Goal: Task Accomplishment & Management: Manage account settings

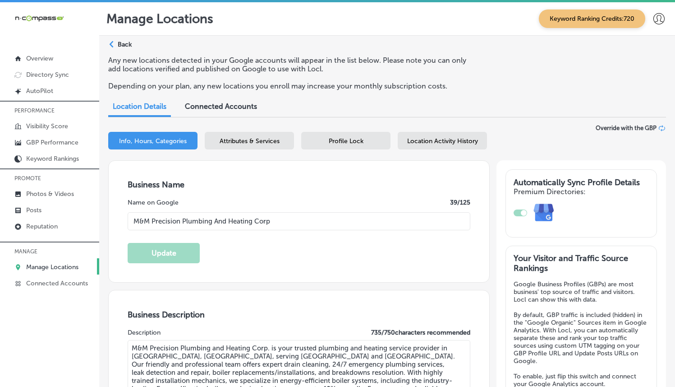
select select "US"
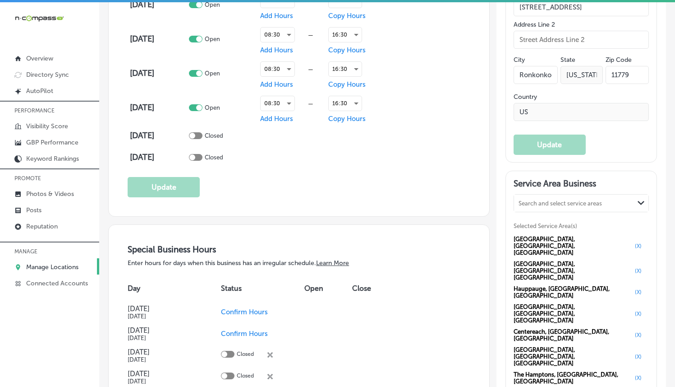
scroll to position [536, 0]
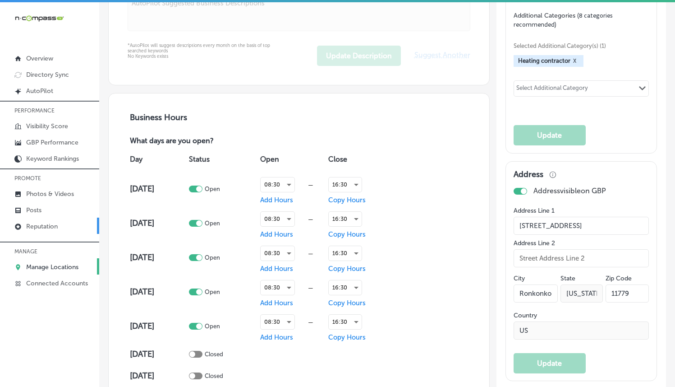
click at [56, 220] on link "Reputation" at bounding box center [49, 225] width 99 height 16
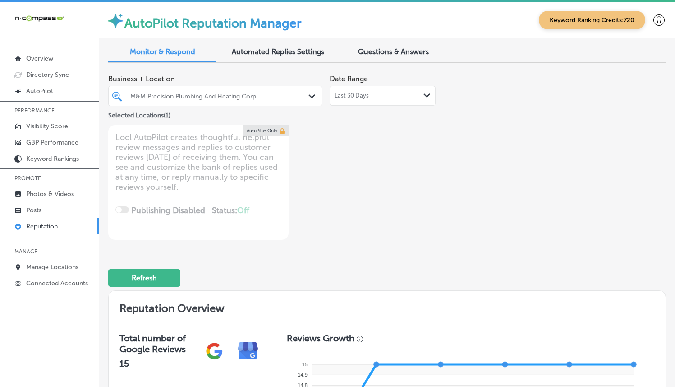
click at [294, 103] on div "M&M Precision Plumbing And Heating Corp Path Created with Sketch." at bounding box center [215, 96] width 214 height 20
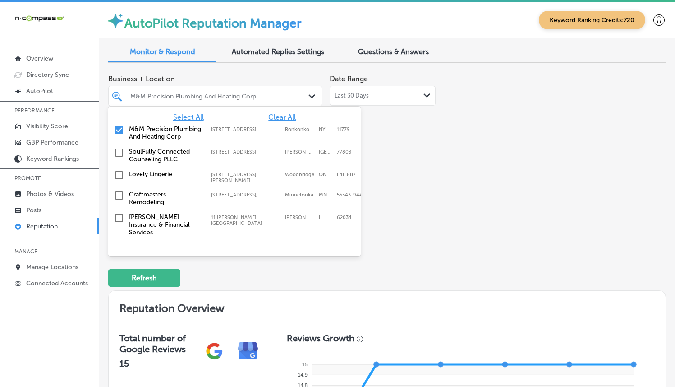
click at [278, 117] on span "Clear All" at bounding box center [282, 117] width 28 height 9
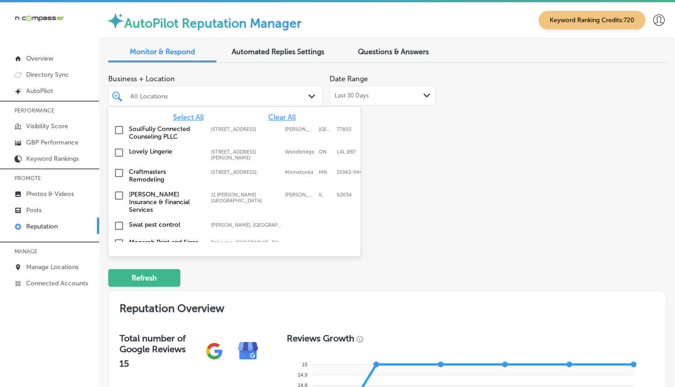
click at [194, 117] on span "Select All" at bounding box center [188, 117] width 31 height 9
click at [431, 153] on div "Business + Location option focused, 1 of 356. 356 results available. Use Up and…" at bounding box center [275, 155] width 335 height 170
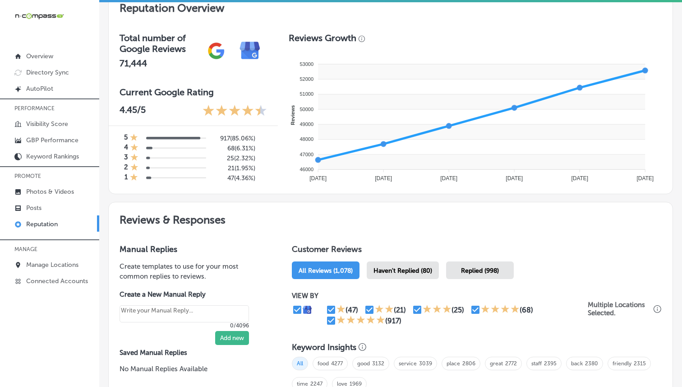
scroll to position [348, 0]
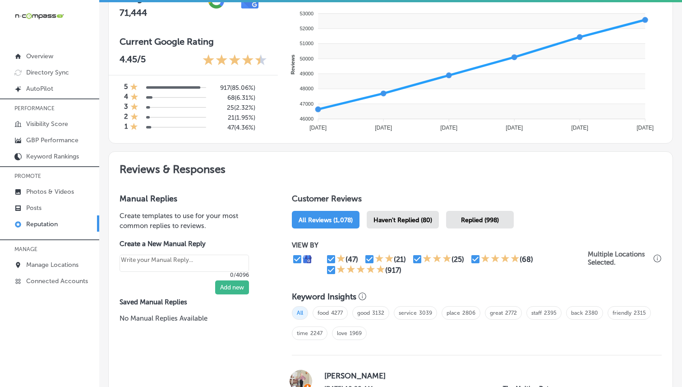
click at [383, 220] on span "Haven't Replied (80)" at bounding box center [403, 220] width 59 height 8
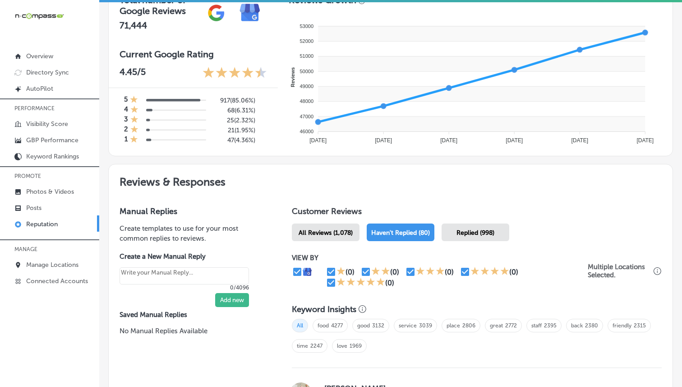
scroll to position [389, 0]
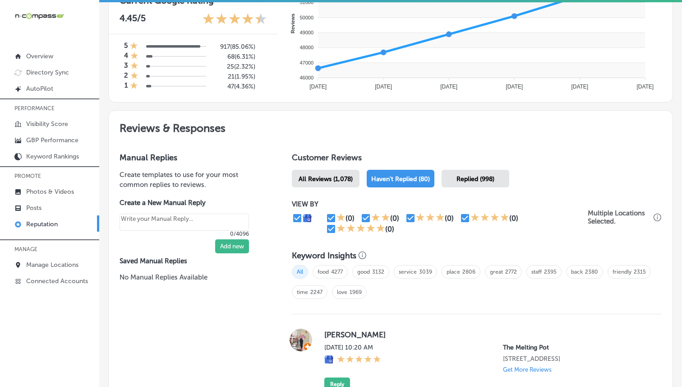
click at [481, 181] on div "Replied (998)" at bounding box center [476, 179] width 68 height 18
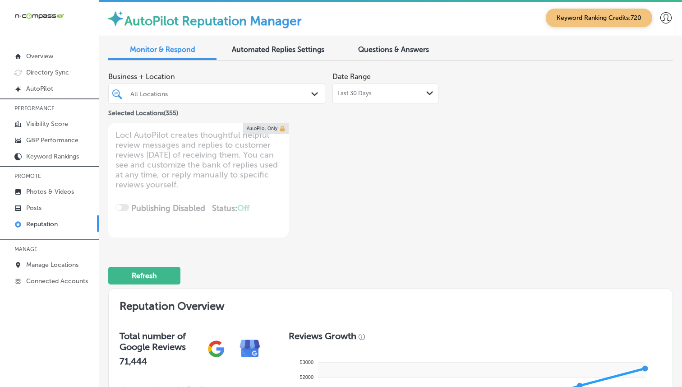
click at [273, 91] on div "All Locations" at bounding box center [221, 94] width 182 height 8
click at [313, 95] on icon "Path Created with Sketch." at bounding box center [314, 94] width 7 height 4
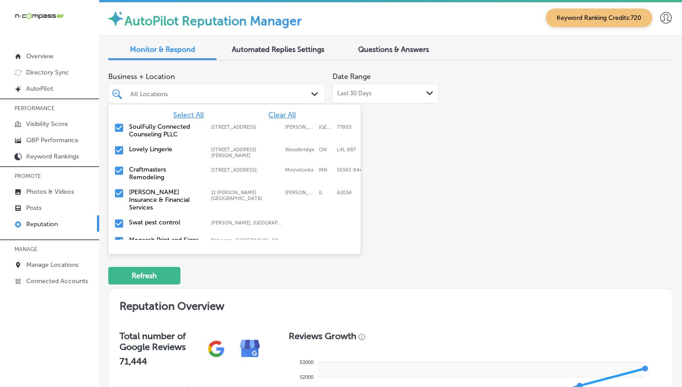
click at [283, 114] on span "Clear All" at bounding box center [282, 115] width 28 height 9
click at [120, 127] on input "checkbox" at bounding box center [119, 127] width 11 height 11
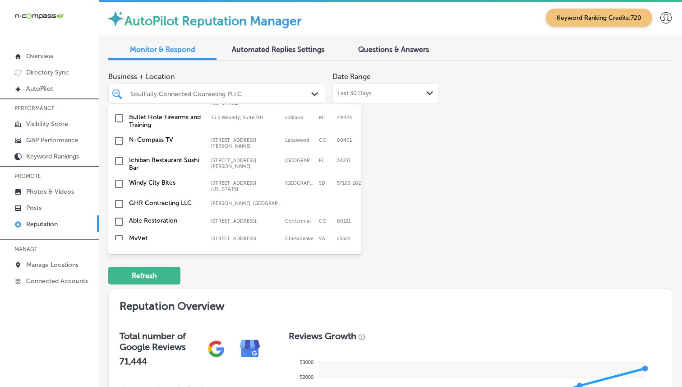
scroll to position [296, 0]
click at [117, 156] on input "checkbox" at bounding box center [119, 161] width 11 height 11
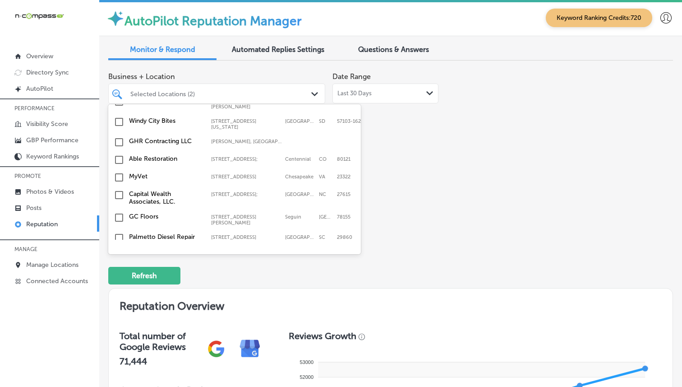
scroll to position [359, 0]
click at [119, 171] on input "checkbox" at bounding box center [119, 176] width 11 height 11
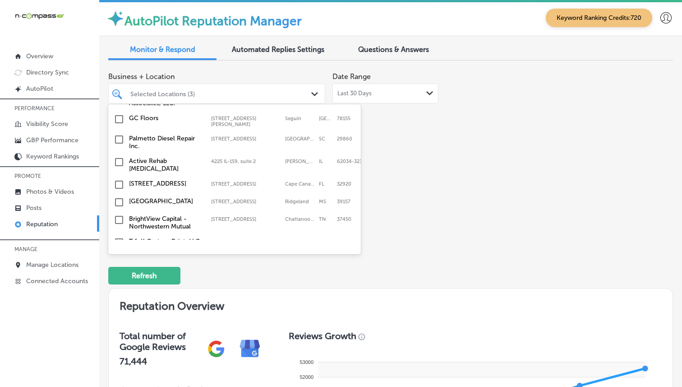
scroll to position [459, 0]
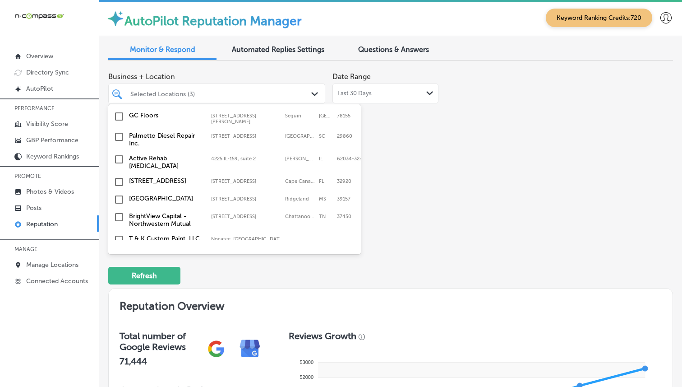
click at [118, 176] on input "checkbox" at bounding box center [119, 181] width 11 height 11
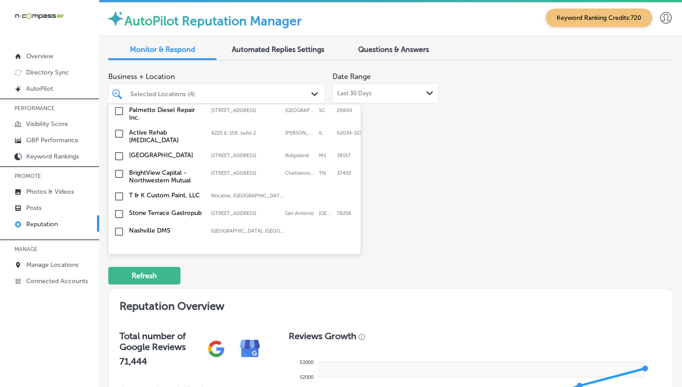
scroll to position [513, 0]
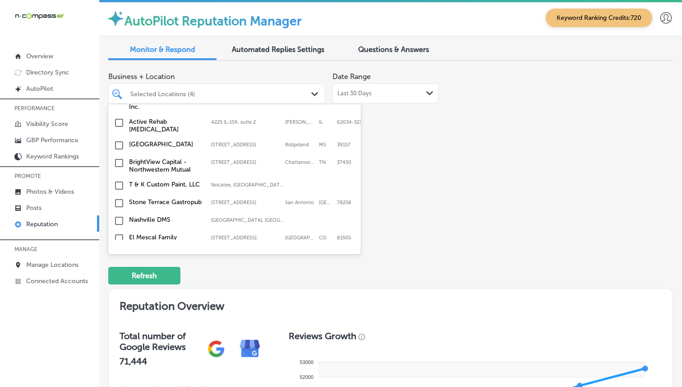
click at [116, 140] on input "checkbox" at bounding box center [119, 145] width 11 height 11
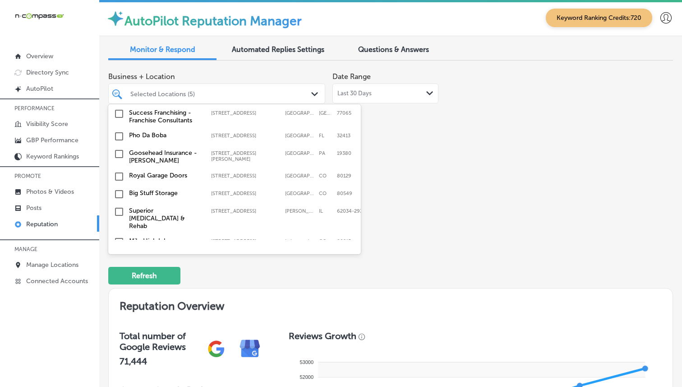
scroll to position [1115, 0]
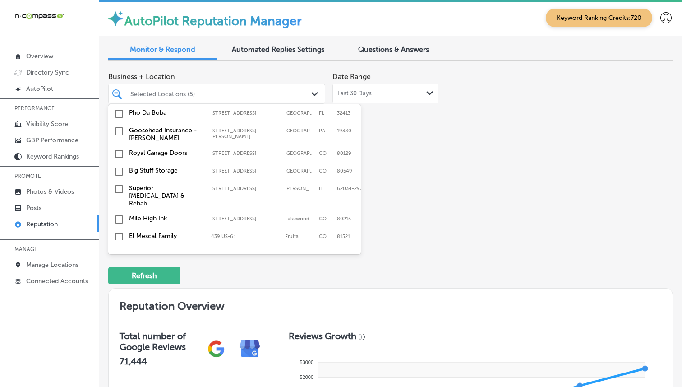
click at [117, 148] on input "checkbox" at bounding box center [119, 153] width 11 height 11
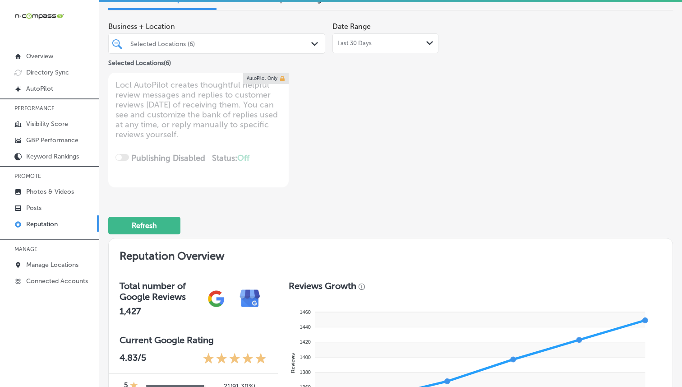
scroll to position [0, 0]
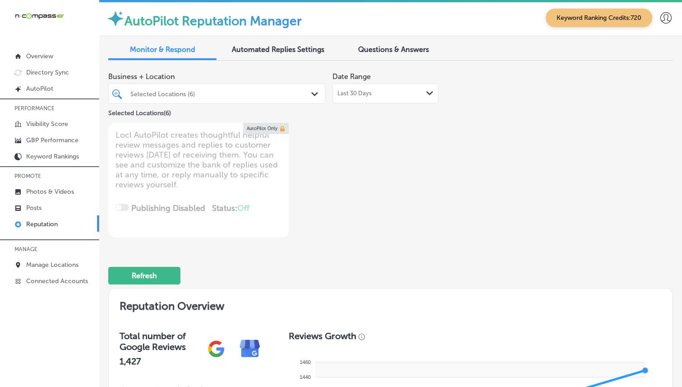
click at [265, 92] on div "Selected Locations (6)" at bounding box center [221, 94] width 182 height 8
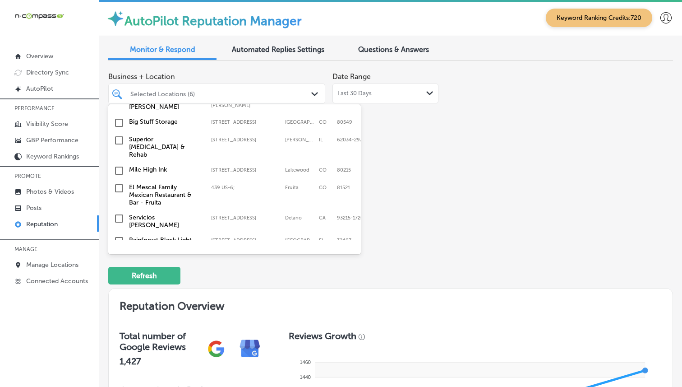
scroll to position [1177, 0]
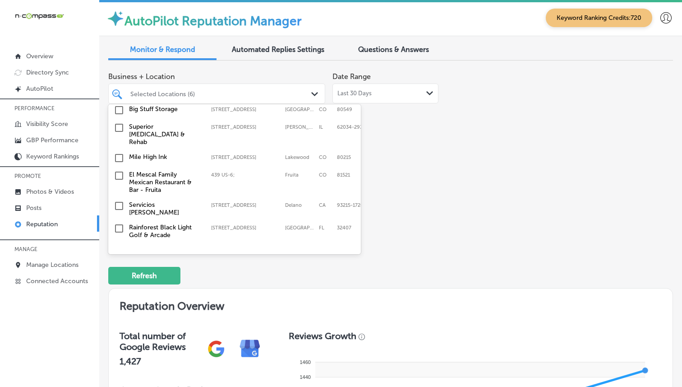
click at [117, 200] on input "checkbox" at bounding box center [119, 205] width 11 height 11
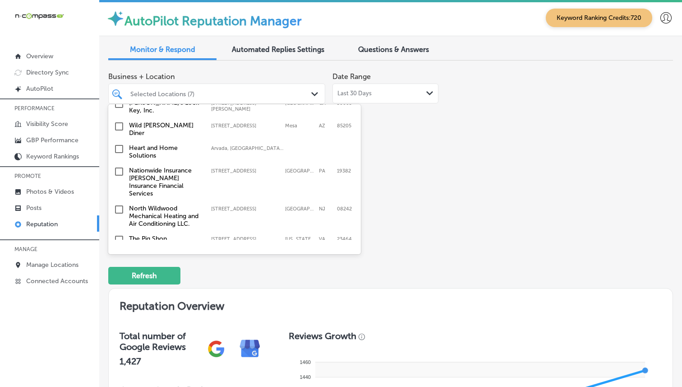
scroll to position [1340, 0]
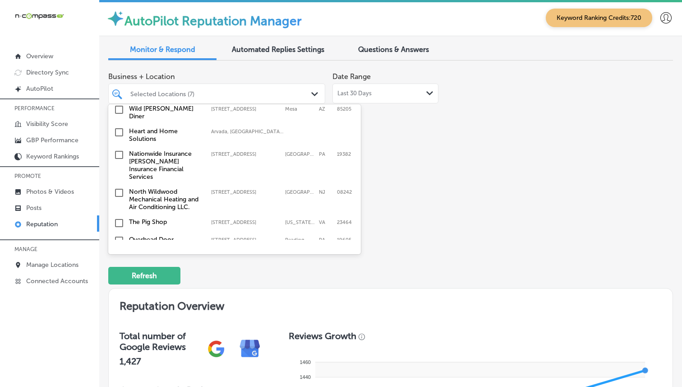
click at [123, 235] on input "checkbox" at bounding box center [119, 240] width 11 height 11
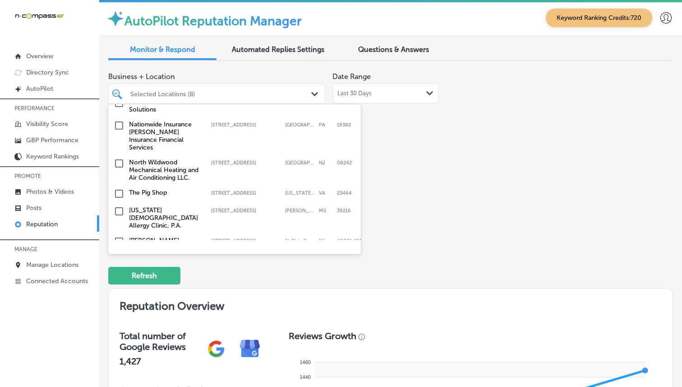
scroll to position [1397, 0]
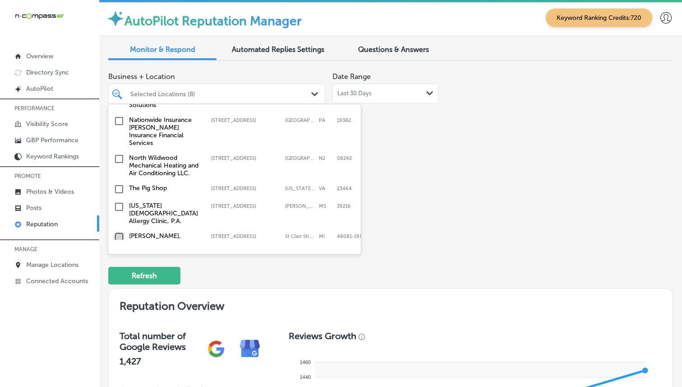
click at [119, 231] on input "checkbox" at bounding box center [119, 236] width 11 height 11
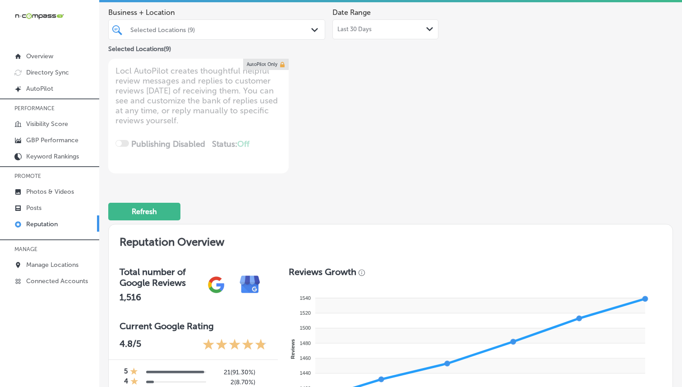
scroll to position [14, 0]
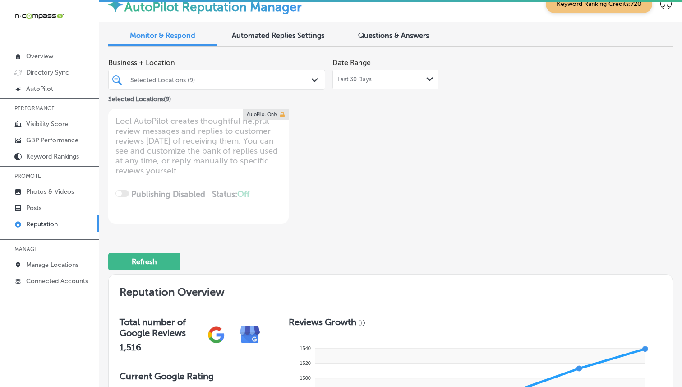
click at [311, 82] on div "Selected Locations (9) Path Created with Sketch." at bounding box center [217, 80] width 216 height 14
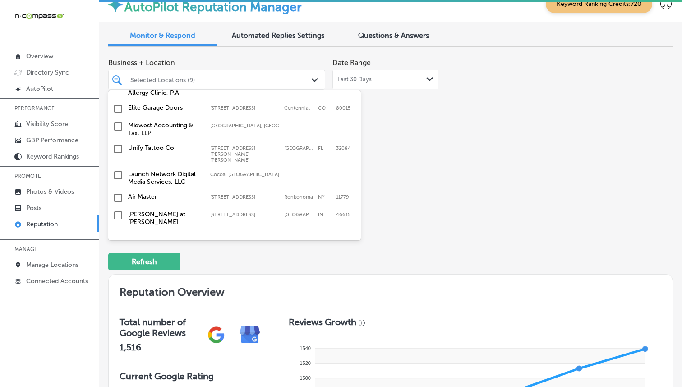
scroll to position [6705, 1]
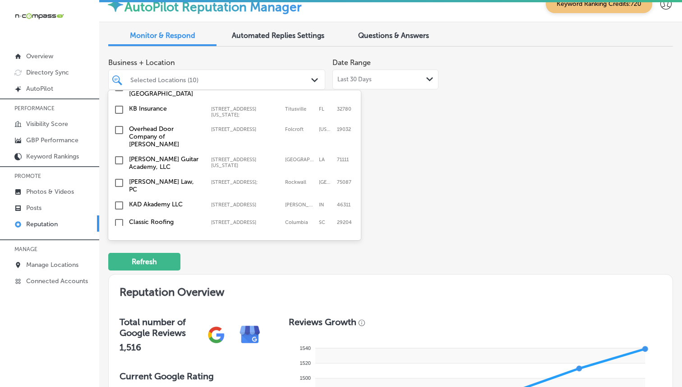
scroll to position [1165, 0]
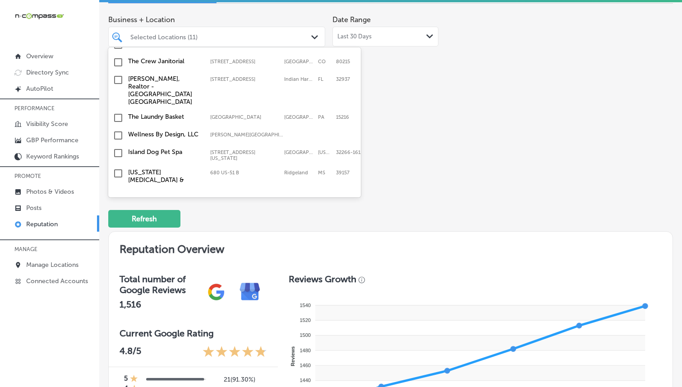
scroll to position [5830, 1]
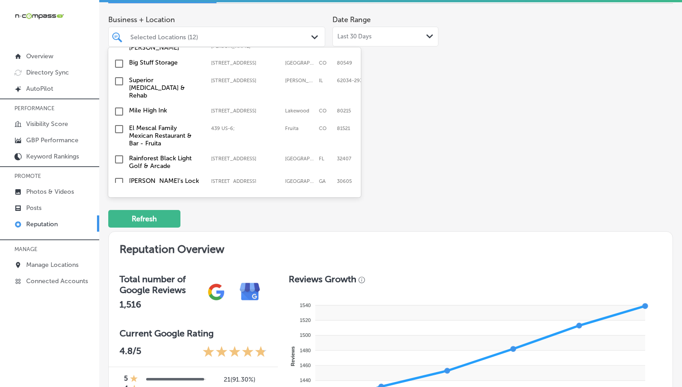
scroll to position [1295, 0]
click at [121, 155] on input "checkbox" at bounding box center [119, 160] width 11 height 11
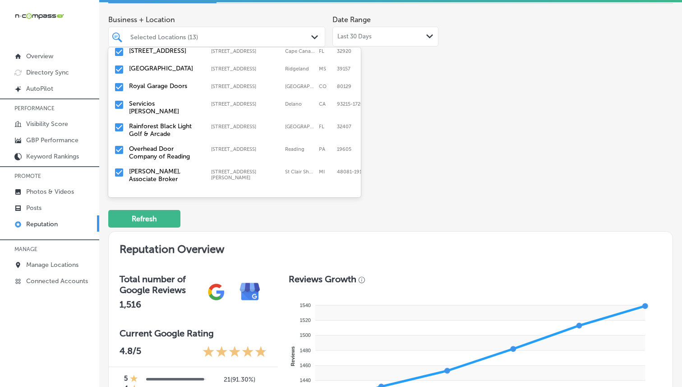
scroll to position [84, 0]
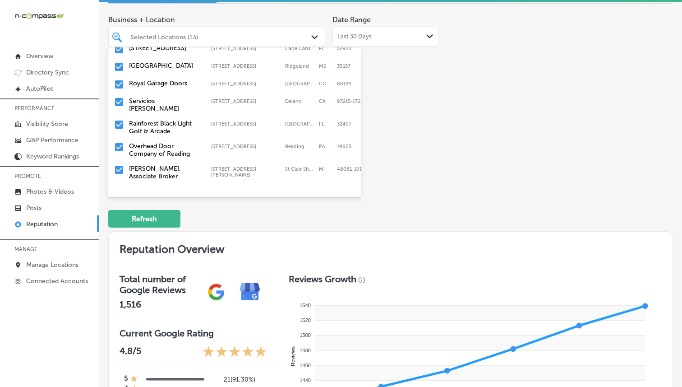
click at [381, 171] on div "Business + Location option [STREET_ADDRESS]. option [STREET_ADDRESS]. 356 resul…" at bounding box center [277, 96] width 339 height 170
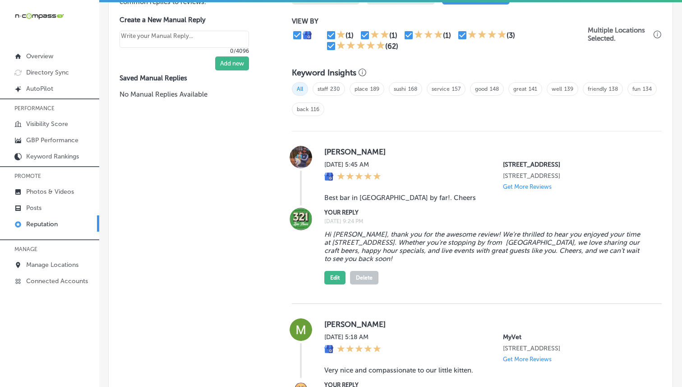
scroll to position [548, 0]
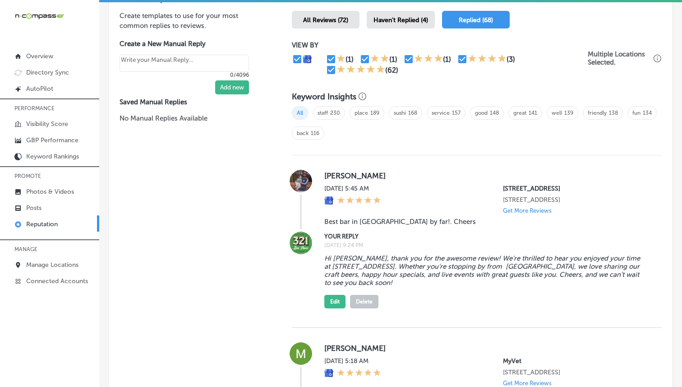
click at [393, 18] on span "Haven't Replied (4)" at bounding box center [401, 20] width 55 height 8
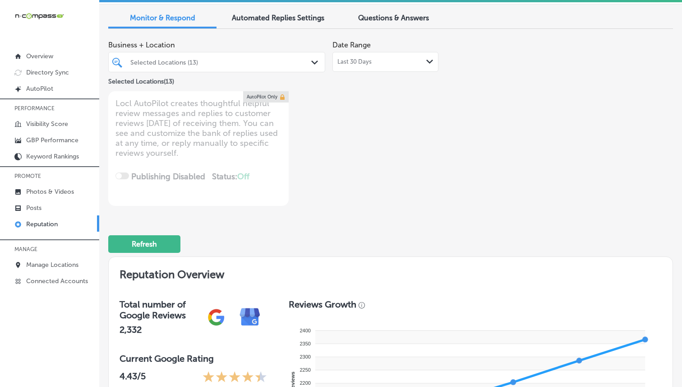
scroll to position [17, 0]
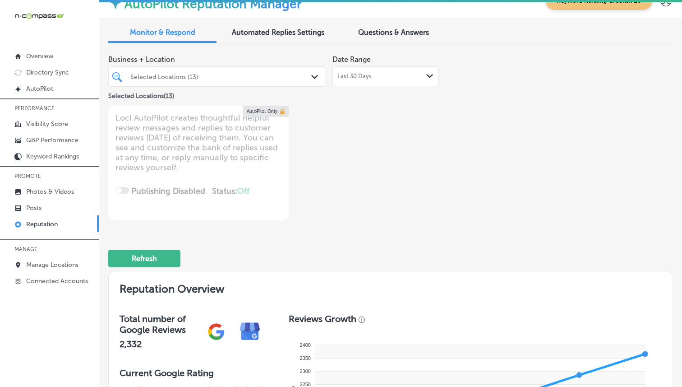
click at [253, 79] on div "Selected Locations (13)" at bounding box center [221, 77] width 182 height 8
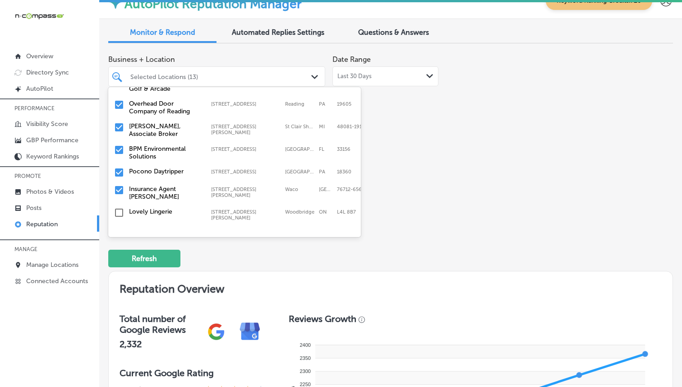
scroll to position [156, 0]
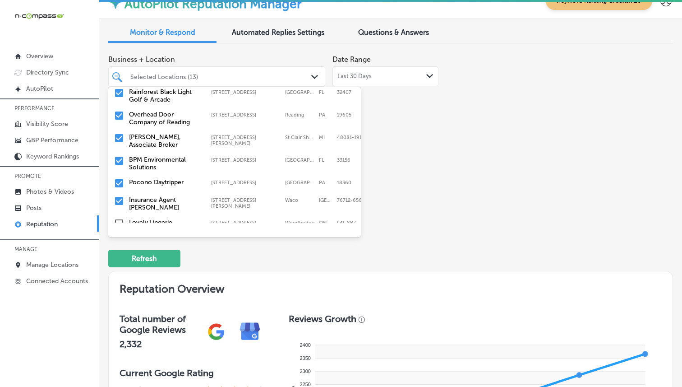
click at [120, 158] on input "checkbox" at bounding box center [119, 160] width 11 height 11
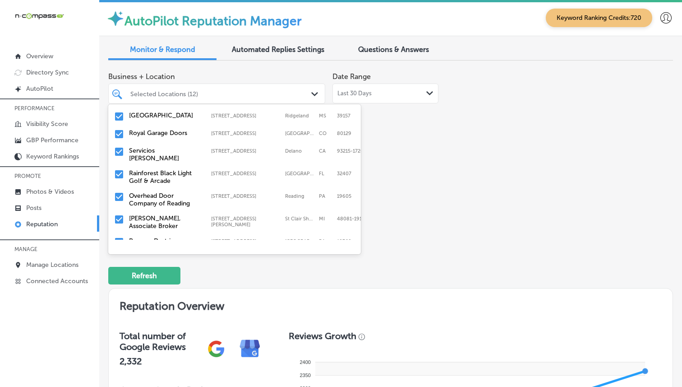
scroll to position [103, 0]
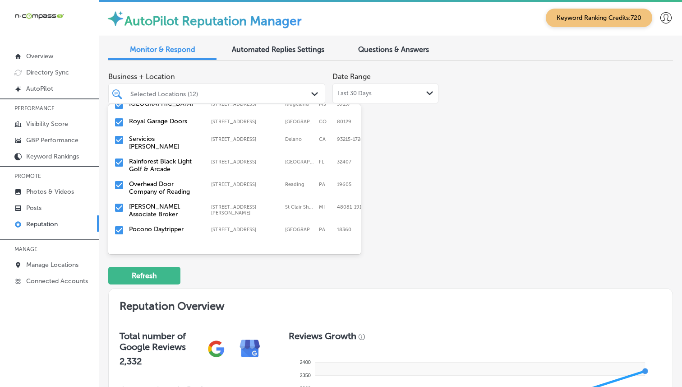
click at [120, 163] on input "checkbox" at bounding box center [119, 162] width 11 height 11
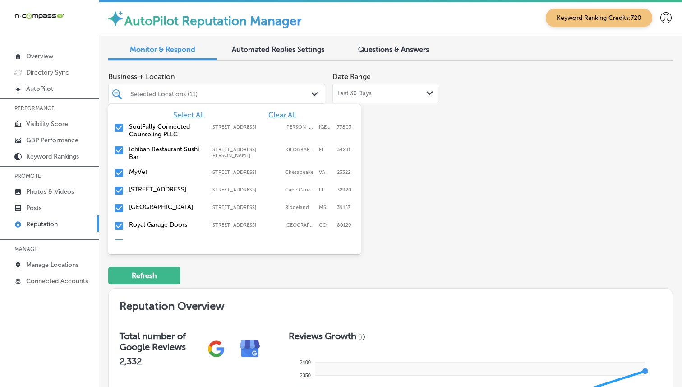
click at [160, 95] on div "Selected Locations (11)" at bounding box center [221, 94] width 182 height 8
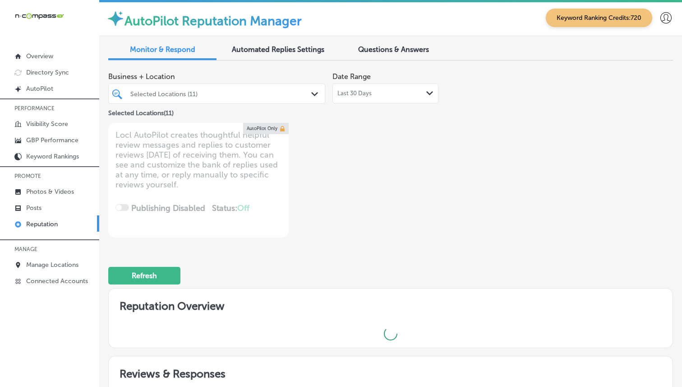
type textarea "x"
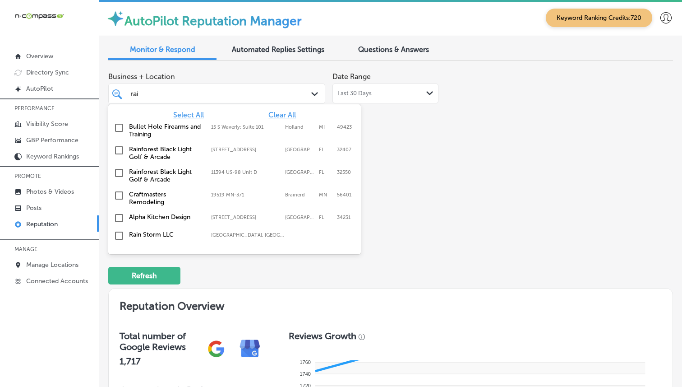
type input "rain"
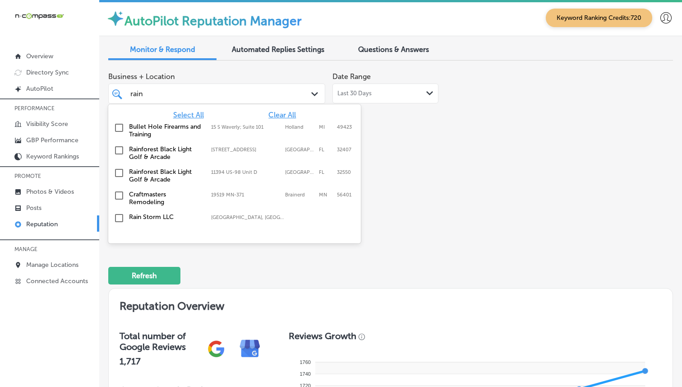
click at [153, 184] on div "Rainforest Black Light Golf & Arcade [STREET_ADDRESS] 11394 US-[GEOGRAPHIC_DATA]" at bounding box center [234, 175] width 253 height 23
type textarea "x"
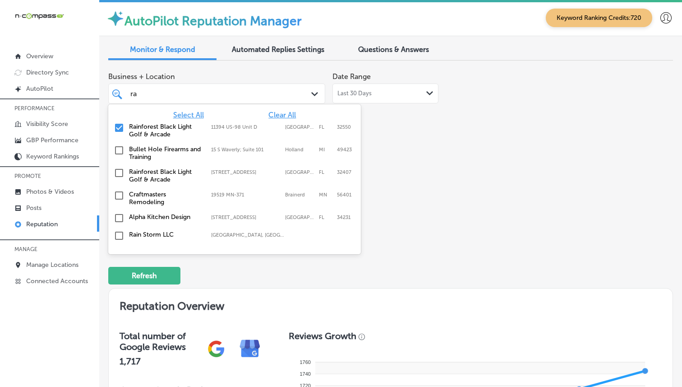
type input "r"
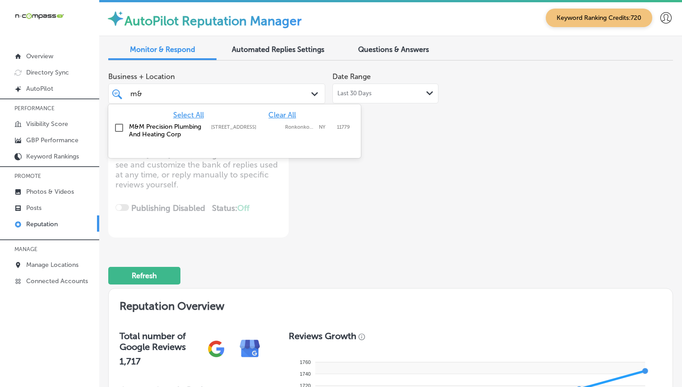
type input "m&m"
click at [159, 136] on label "M&M Precision Plumbing And Heating Corp" at bounding box center [165, 130] width 73 height 15
click at [180, 90] on div "m&m m&m" at bounding box center [207, 94] width 157 height 12
type textarea "x"
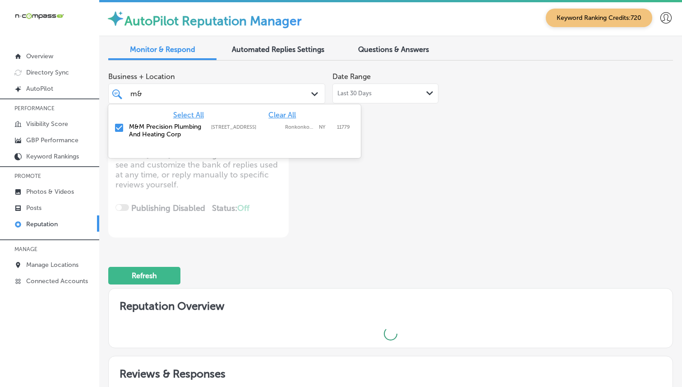
type input "m"
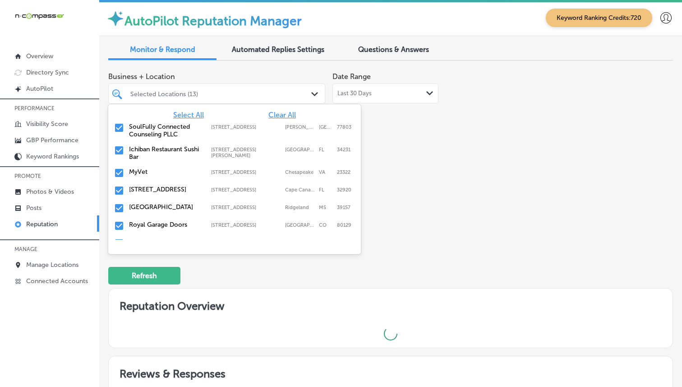
type textarea "x"
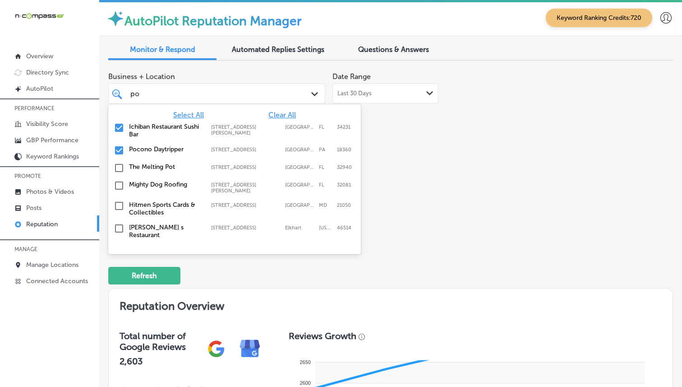
type input "poc"
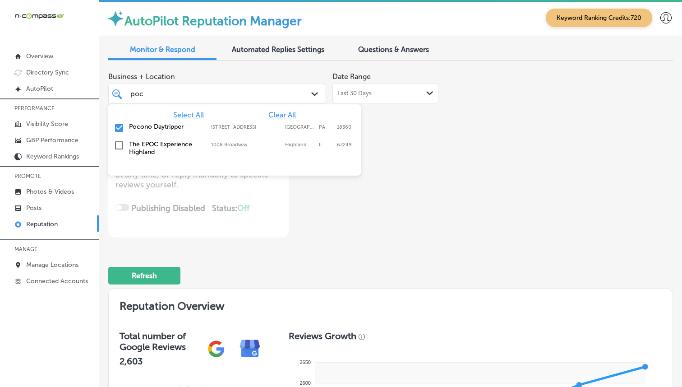
click at [142, 150] on label "The EPOC Experience Highland" at bounding box center [165, 147] width 73 height 15
type textarea "x"
click at [174, 97] on div "poc poc" at bounding box center [207, 94] width 157 height 12
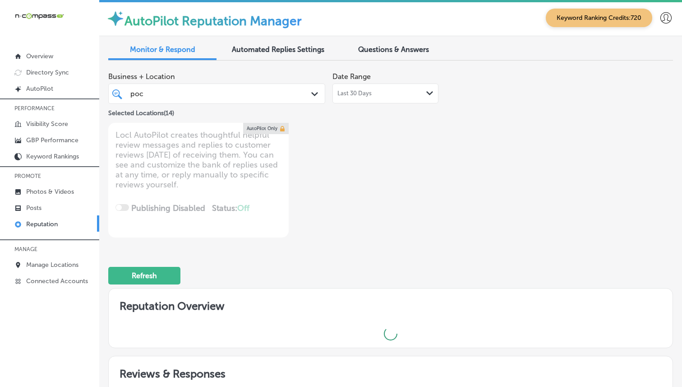
type input "po"
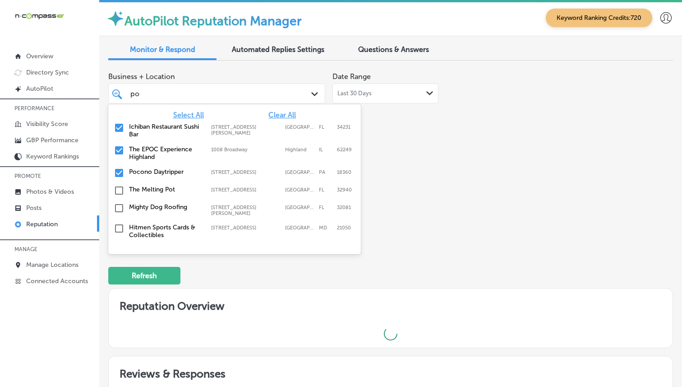
type textarea "x"
type input "p"
type textarea "x"
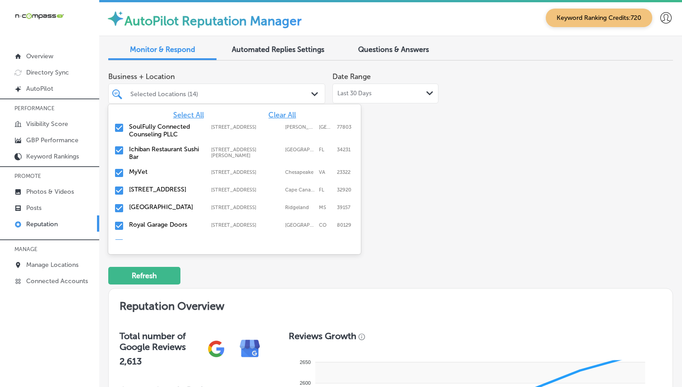
click at [420, 202] on div "Business + Location option [STREET_ADDRESS]. option [STREET_ADDRESS][PERSON_NAM…" at bounding box center [277, 153] width 339 height 170
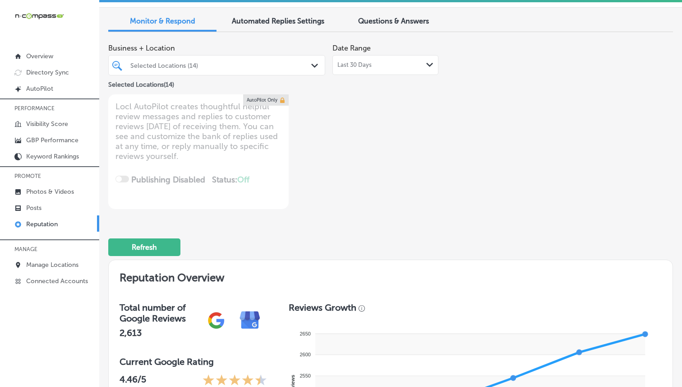
scroll to position [0, 0]
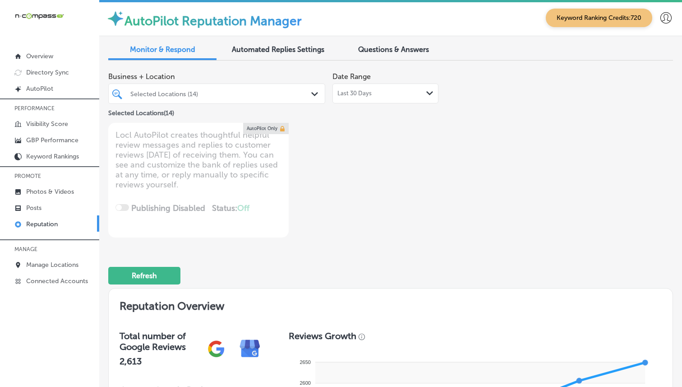
click at [171, 93] on div "Selected Locations (14)" at bounding box center [221, 94] width 182 height 8
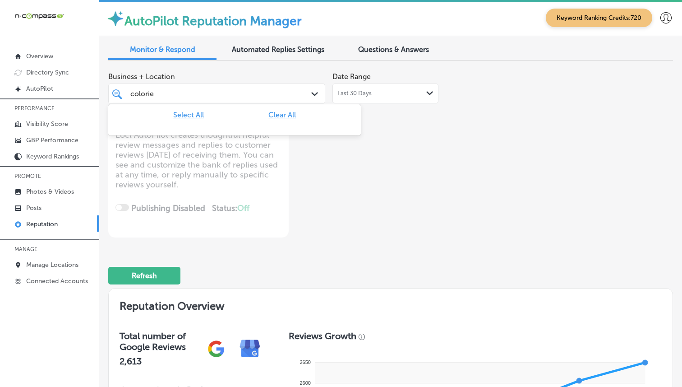
type input "colori"
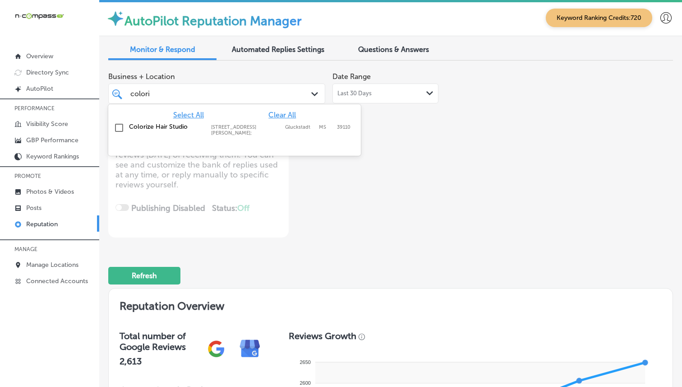
click at [171, 129] on label "Colorize Hair Studio" at bounding box center [165, 127] width 73 height 8
type textarea "x"
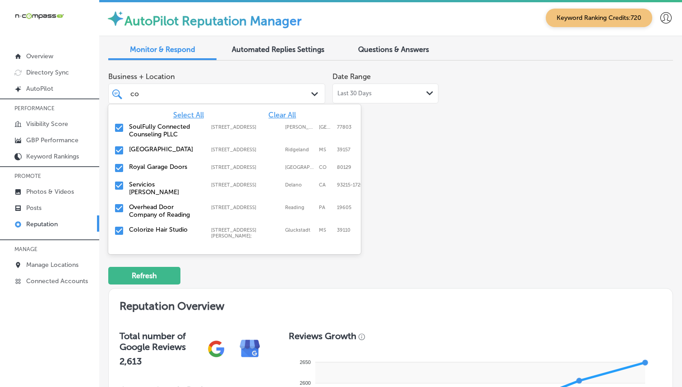
type input "c"
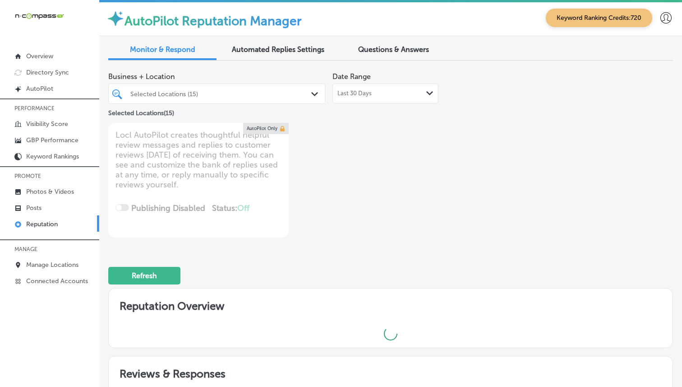
type textarea "x"
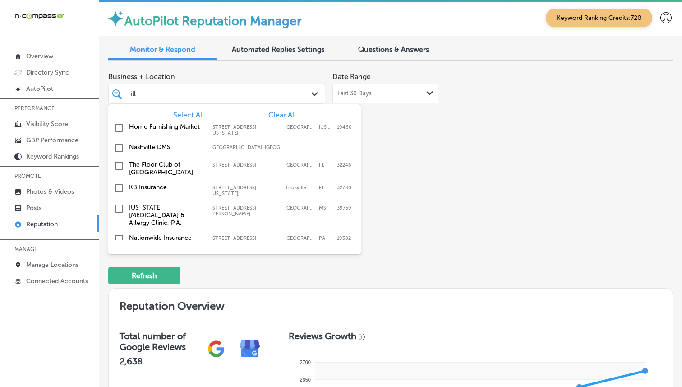
type input "illu"
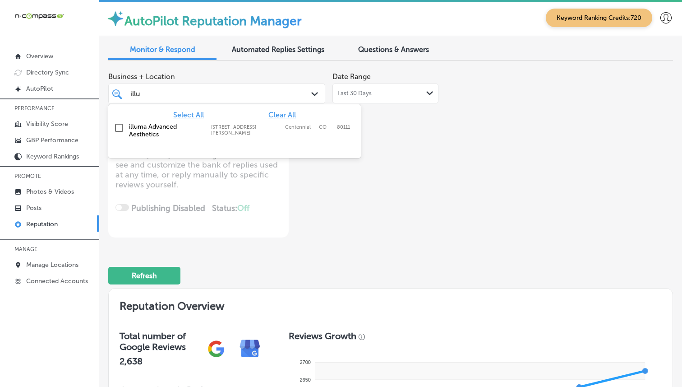
click at [143, 134] on label "illuma Advanced Aesthetics" at bounding box center [165, 130] width 73 height 15
type textarea "x"
type input "illu"
click at [346, 218] on div "Business + Location option [STREET_ADDRESS][PERSON_NAME]. option [STREET_ADDRES…" at bounding box center [277, 153] width 339 height 170
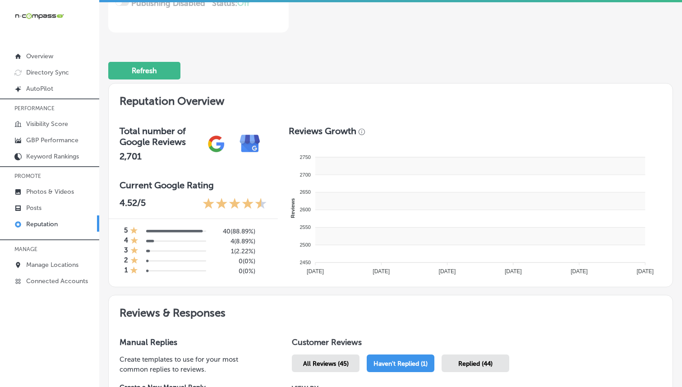
type textarea "x"
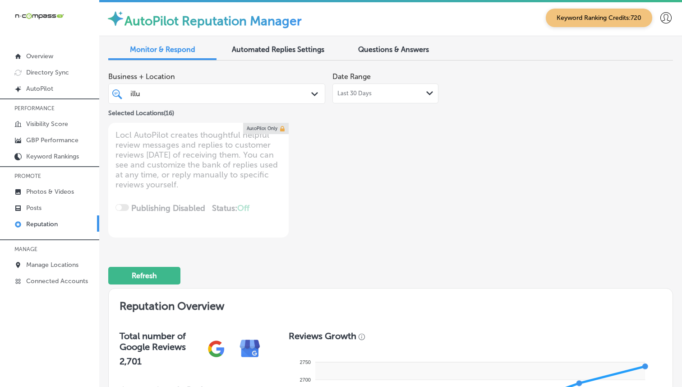
click at [226, 84] on div "illu illu Path Created with Sketch." at bounding box center [216, 93] width 217 height 20
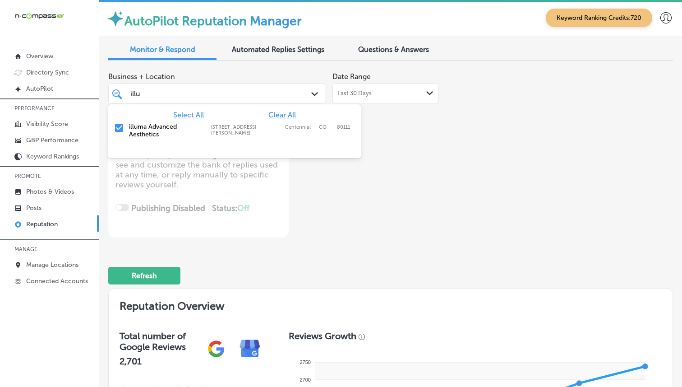
click at [272, 93] on div "illu illu" at bounding box center [207, 94] width 157 height 12
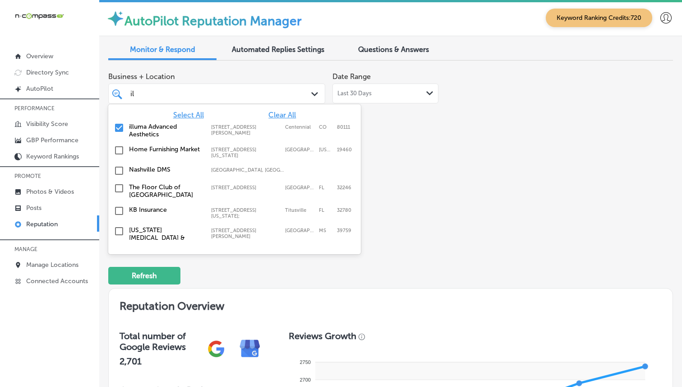
type input "i"
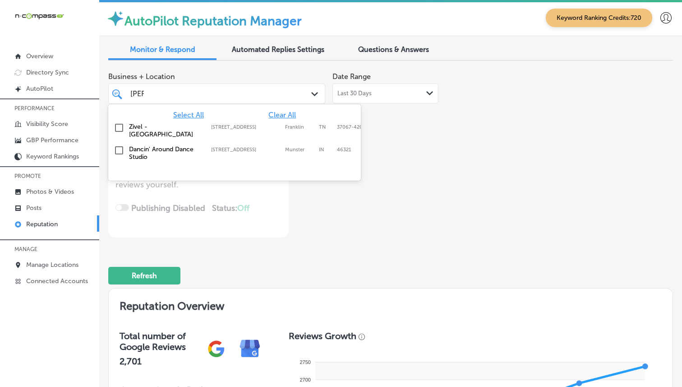
type input "danc"
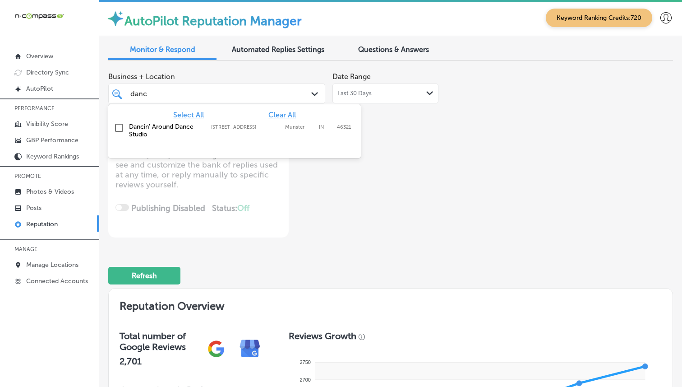
click at [169, 122] on div "Dancin' Around Dance Studio [STREET_ADDRESS][GEOGRAPHIC_DATA][STREET_ADDRESS]" at bounding box center [234, 130] width 245 height 19
type textarea "x"
type input "danc"
click at [343, 210] on div "Business + Location option [STREET_ADDRESS]. option [STREET_ADDRESS]. 2 results…" at bounding box center [277, 153] width 339 height 170
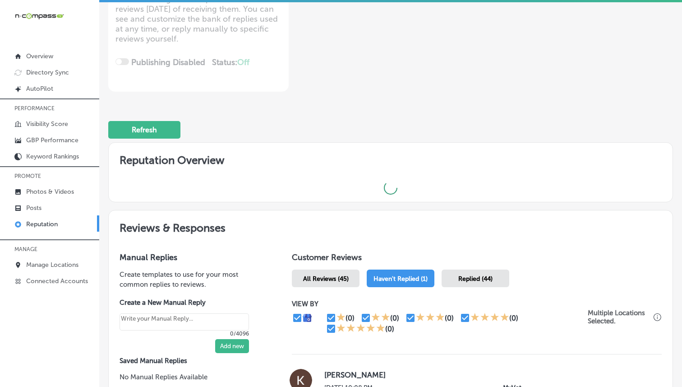
type textarea "x"
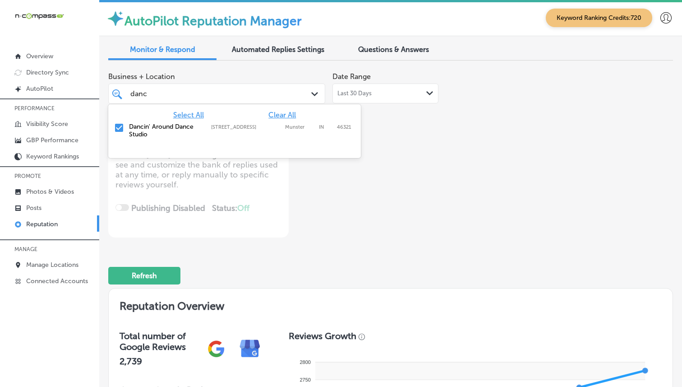
click at [241, 92] on div "danc danc" at bounding box center [207, 94] width 157 height 12
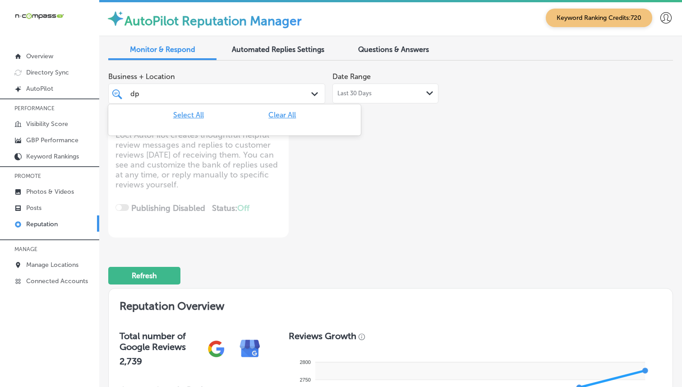
type input "d"
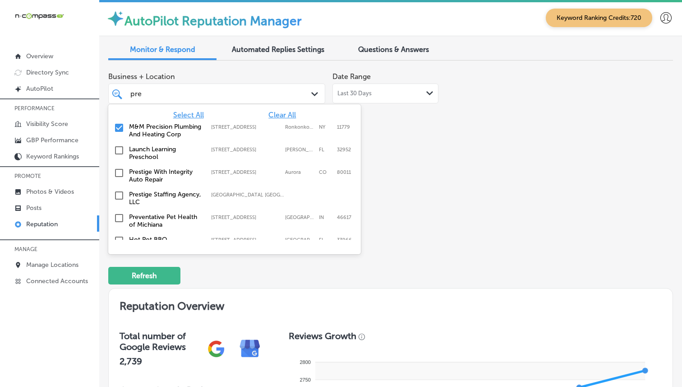
type input "pres"
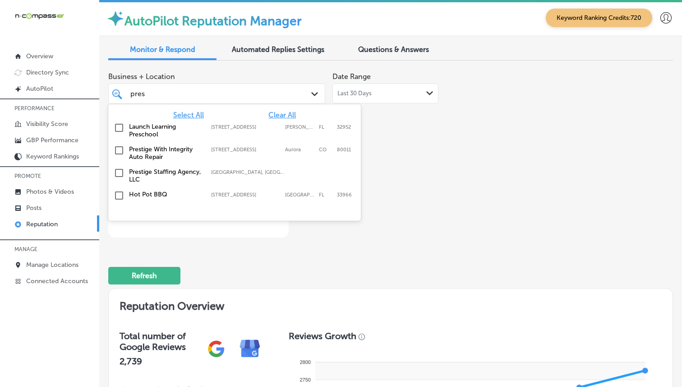
click at [179, 153] on label "Prestige With Integrity Auto Repair" at bounding box center [165, 152] width 73 height 15
type textarea "x"
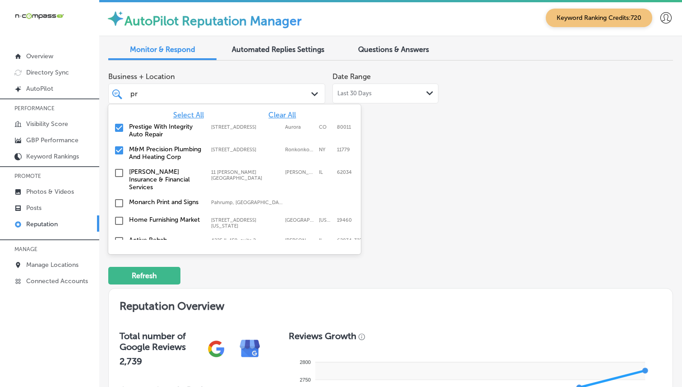
type input "p"
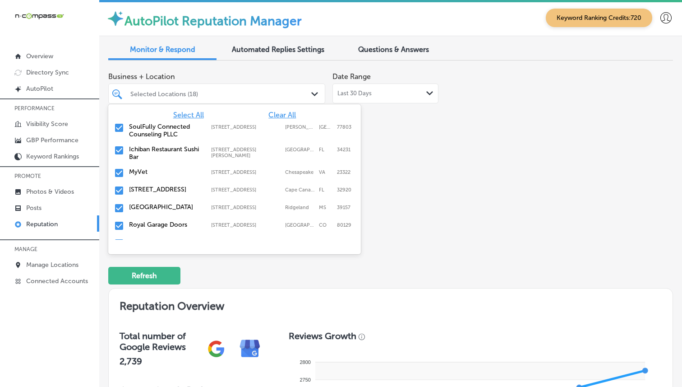
click at [390, 251] on div "Refresh" at bounding box center [390, 271] width 565 height 47
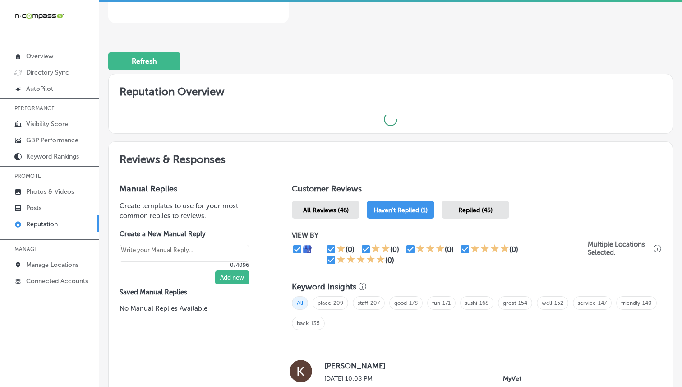
type textarea "x"
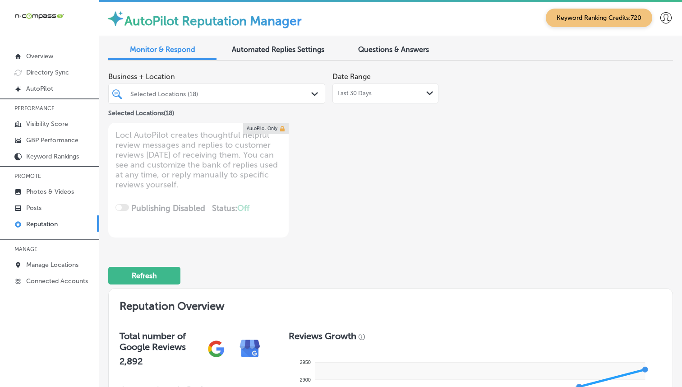
click at [279, 88] on div at bounding box center [207, 94] width 157 height 12
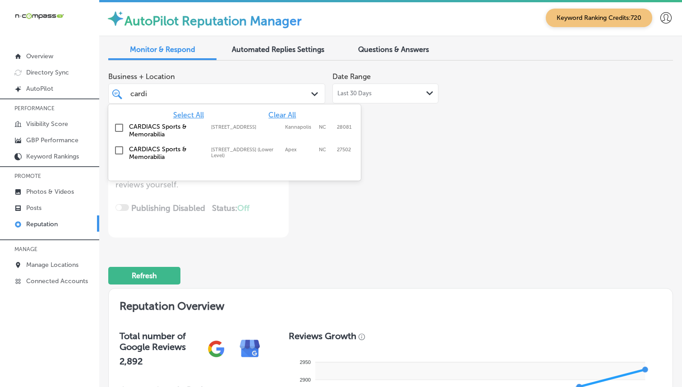
type input "[MEDICAL_DATA]"
click at [235, 160] on div "CARDIACS Sports & Memorabilia [STREET_ADDRESS] [STREET_ADDRESS]" at bounding box center [234, 152] width 245 height 19
type textarea "x"
type input "[MEDICAL_DATA]"
click at [329, 215] on div "Business + Location option [STREET_ADDRESS]. option [STREET_ADDRESS]. 3 results…" at bounding box center [277, 153] width 339 height 170
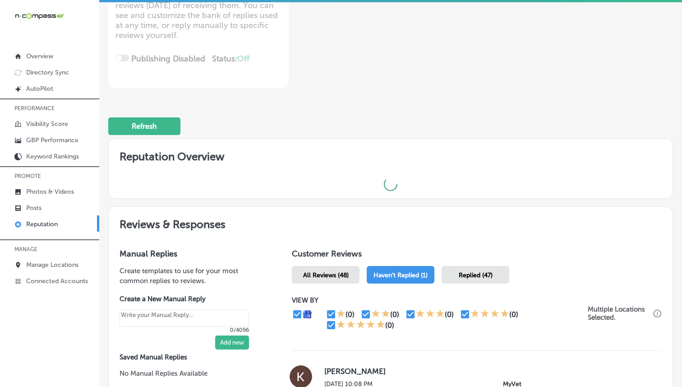
type textarea "x"
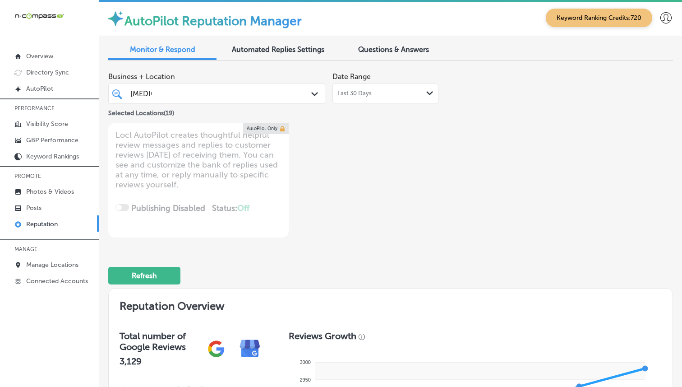
click at [186, 88] on div "[MEDICAL_DATA] [MEDICAL_DATA]" at bounding box center [207, 94] width 157 height 12
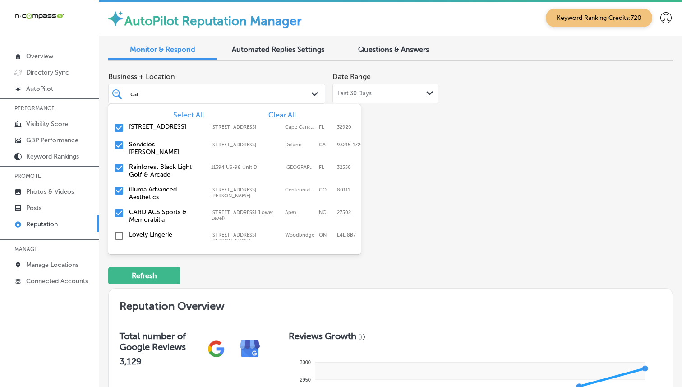
type input "c"
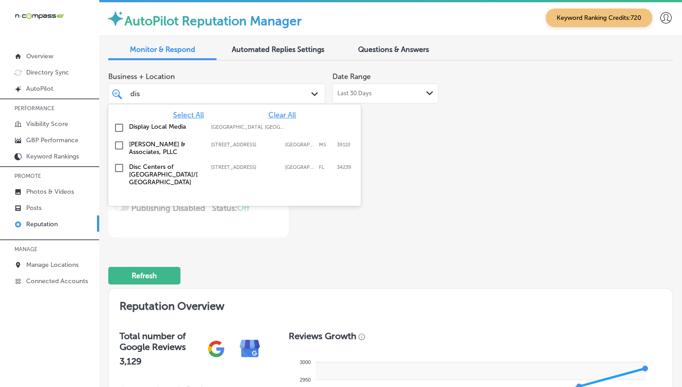
type input "disc"
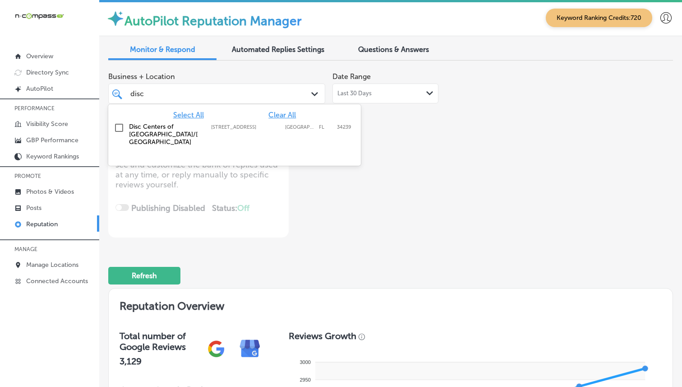
click at [171, 129] on label "Disc Centers of [GEOGRAPHIC_DATA]/[GEOGRAPHIC_DATA]" at bounding box center [165, 134] width 73 height 23
type textarea "x"
type input "disc"
click at [324, 206] on div "Business + Location option [STREET_ADDRESS]. option [STREET_ADDRESS]. 2 results…" at bounding box center [277, 153] width 339 height 170
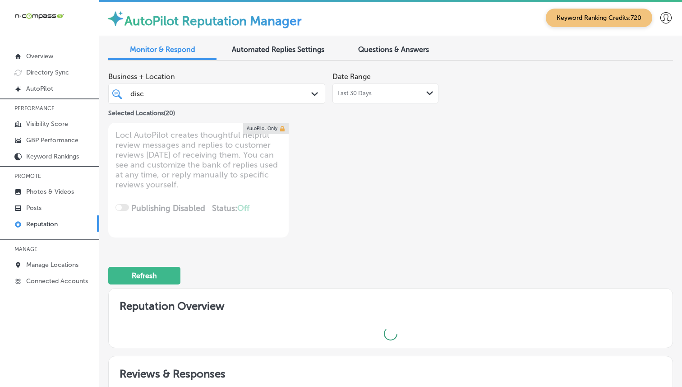
type textarea "x"
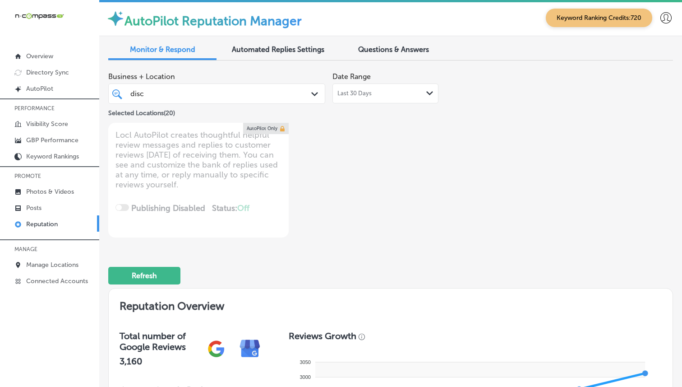
click at [237, 101] on div "disc disc Path Created with Sketch." at bounding box center [216, 93] width 217 height 20
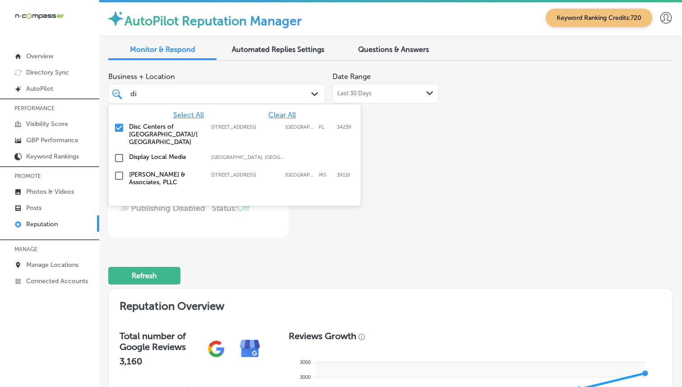
type input "d"
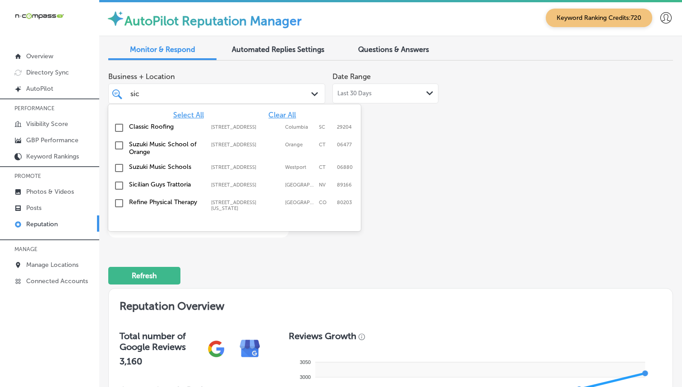
type input "sici"
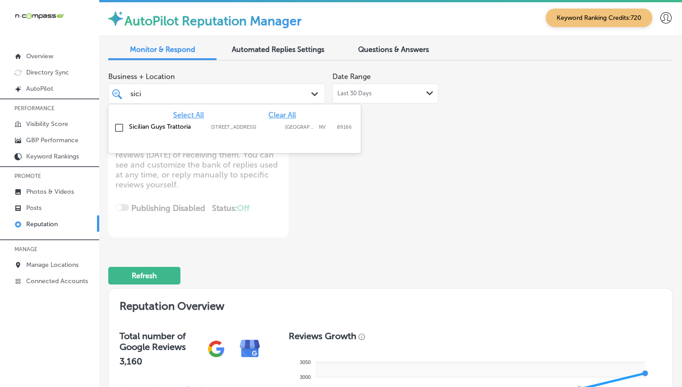
click at [216, 130] on label "[STREET_ADDRESS]" at bounding box center [245, 127] width 69 height 6
type textarea "x"
type input "sici"
click at [316, 208] on div "Business + Location option [STREET_ADDRESS]. option [STREET_ADDRESS]. 2 results…" at bounding box center [277, 153] width 339 height 170
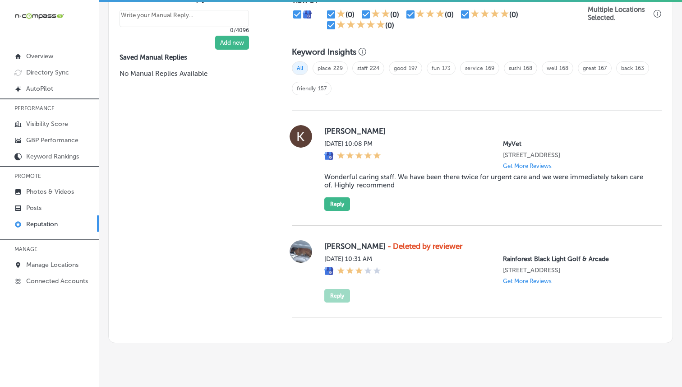
type textarea "x"
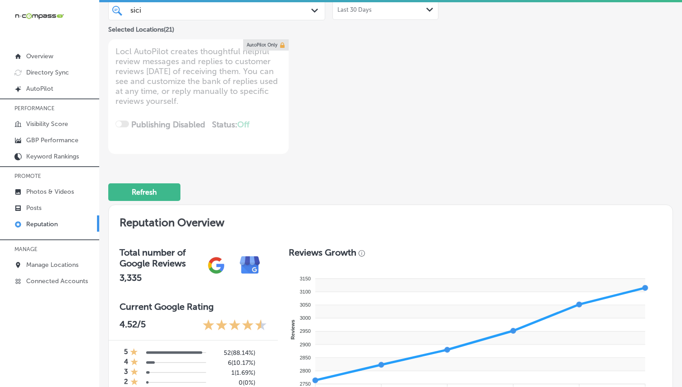
scroll to position [12, 0]
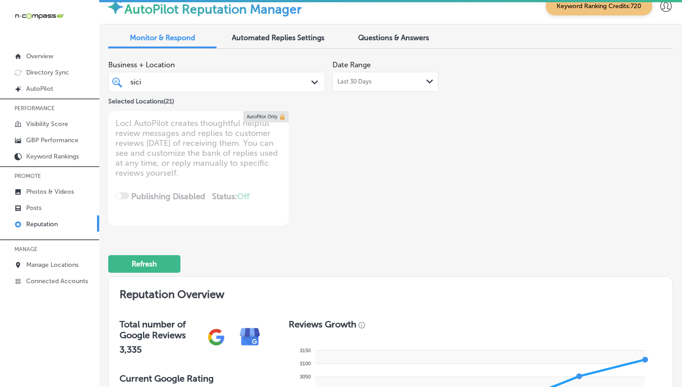
click at [226, 88] on div "sici sici" at bounding box center [207, 82] width 157 height 12
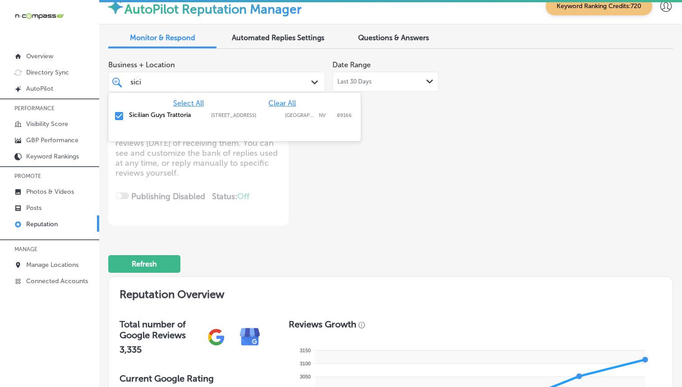
scroll to position [0, 0]
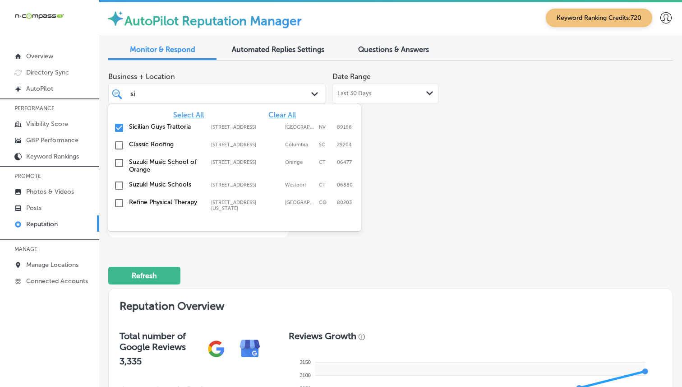
type input "s"
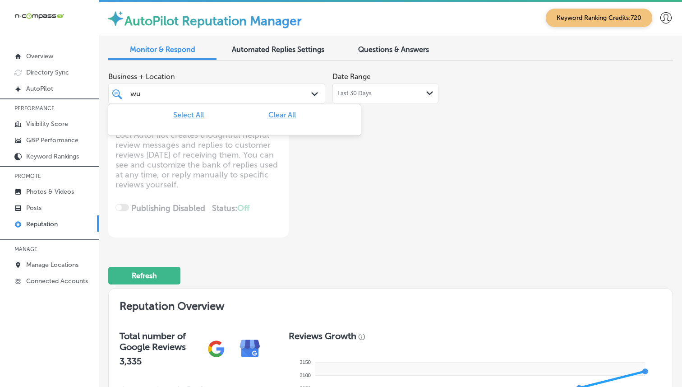
type input "w"
type input "quart"
click at [236, 125] on label "Parker, [GEOGRAPHIC_DATA], [GEOGRAPHIC_DATA] | [GEOGRAPHIC_DATA], [GEOGRAPHIC_D…" at bounding box center [247, 127] width 73 height 6
type textarea "x"
type input "quart"
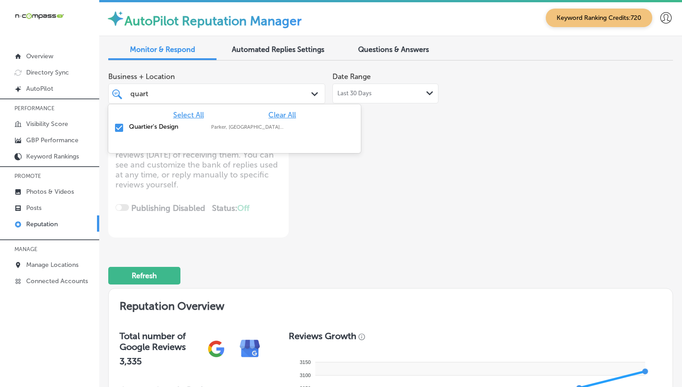
click at [373, 229] on div "Business + Location option focused, 11 of 356. 2 results available for search t…" at bounding box center [277, 153] width 339 height 170
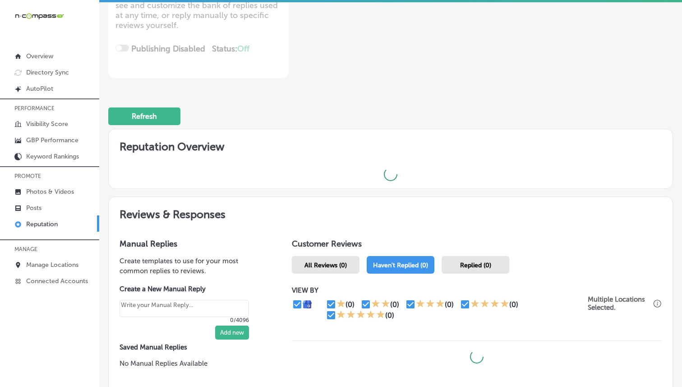
scroll to position [235, 0]
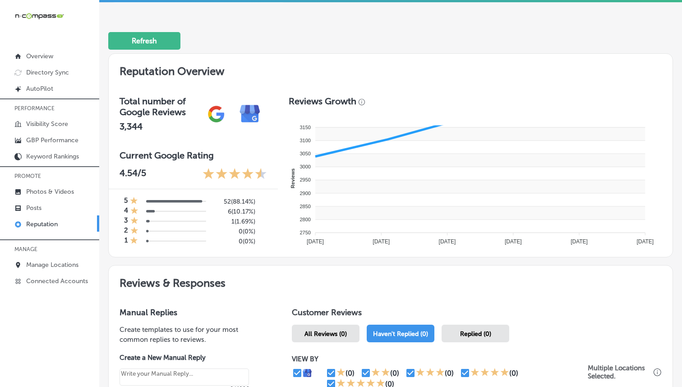
type textarea "x"
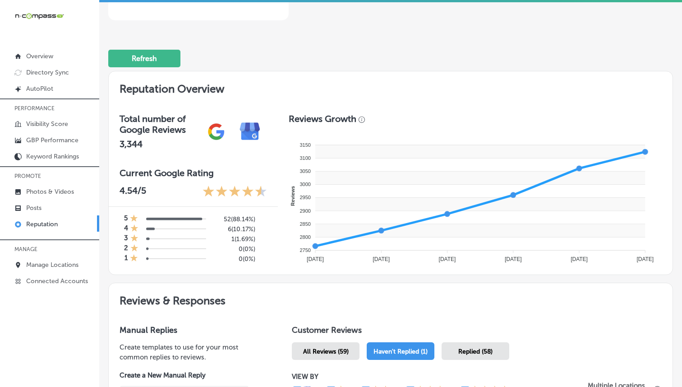
scroll to position [77, 0]
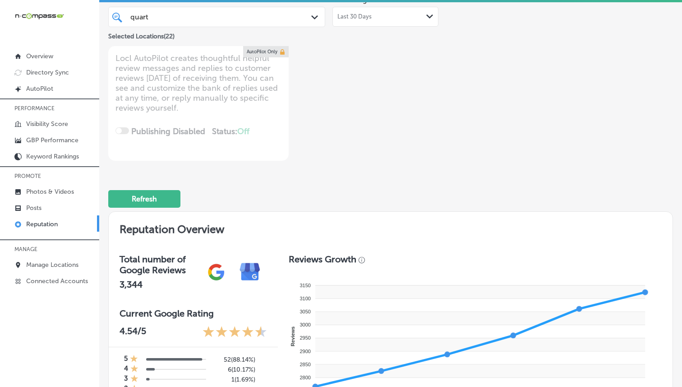
click at [217, 17] on div "quart quart" at bounding box center [207, 17] width 157 height 12
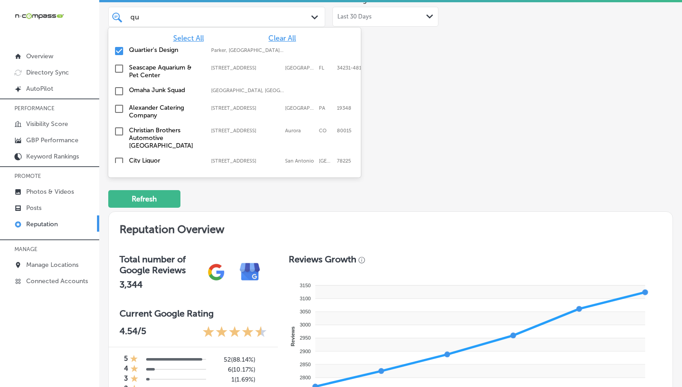
type input "q"
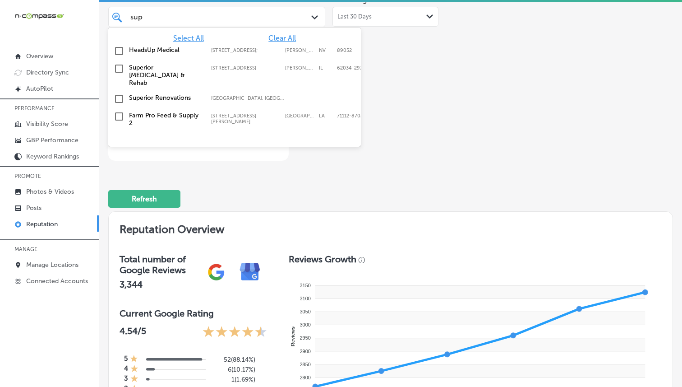
type input "super"
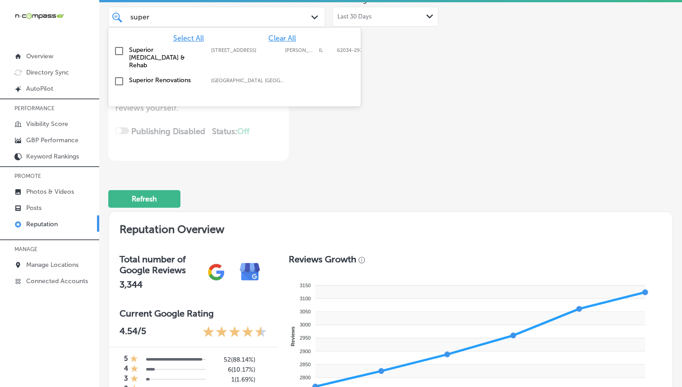
click at [192, 76] on label "Superior Renovations" at bounding box center [165, 80] width 73 height 8
type textarea "x"
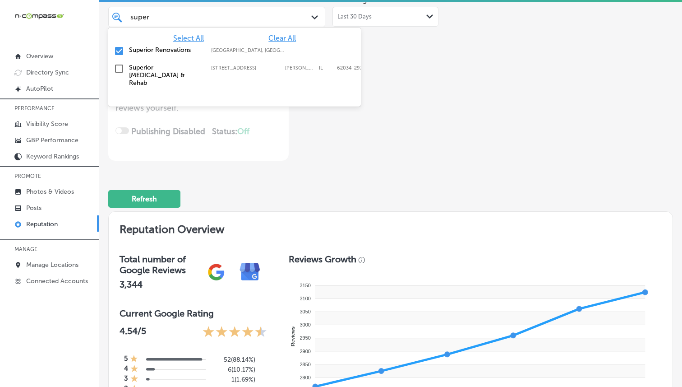
type input "super"
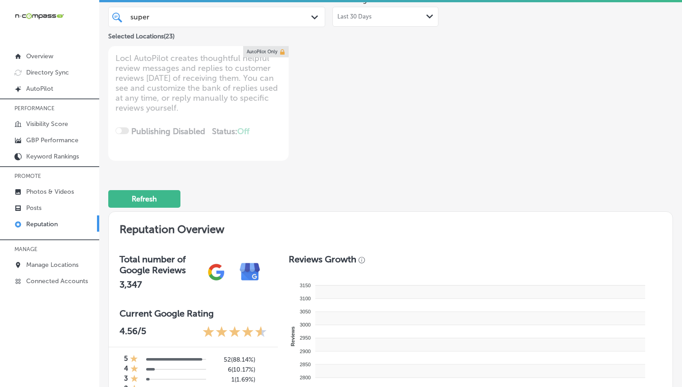
type textarea "x"
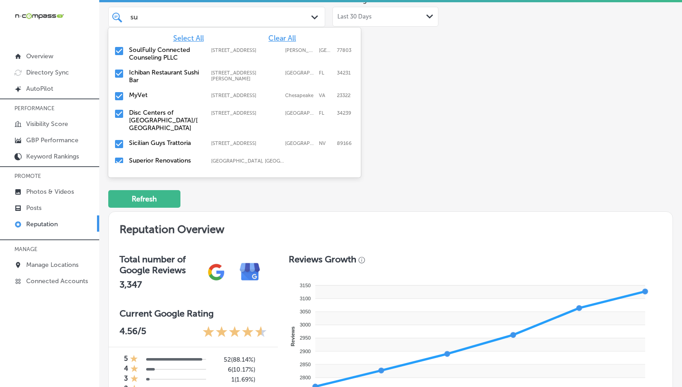
type input "s"
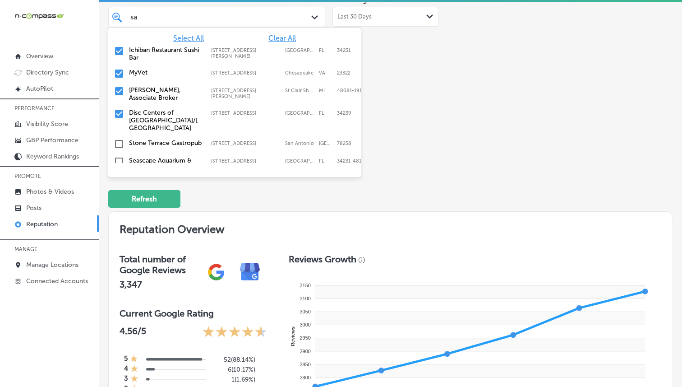
click at [212, 17] on div "sa sa" at bounding box center [207, 17] width 157 height 12
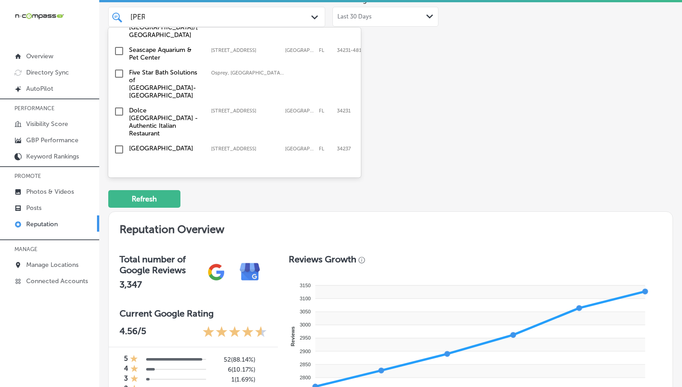
scroll to position [52, 0]
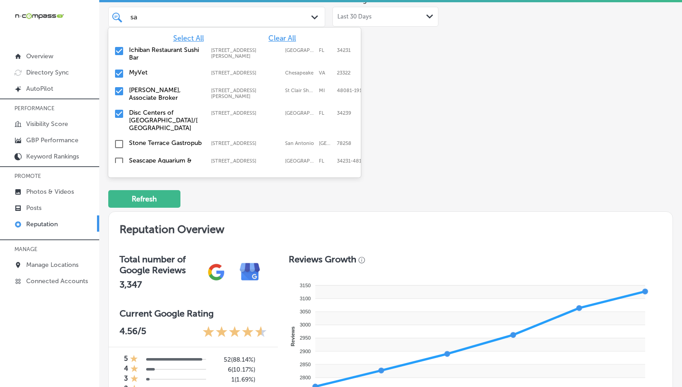
type input "s"
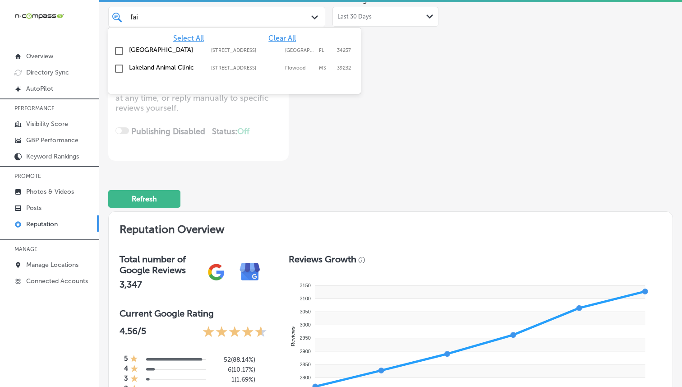
type input "fair"
click at [189, 52] on label "[GEOGRAPHIC_DATA]" at bounding box center [165, 50] width 73 height 8
type textarea "x"
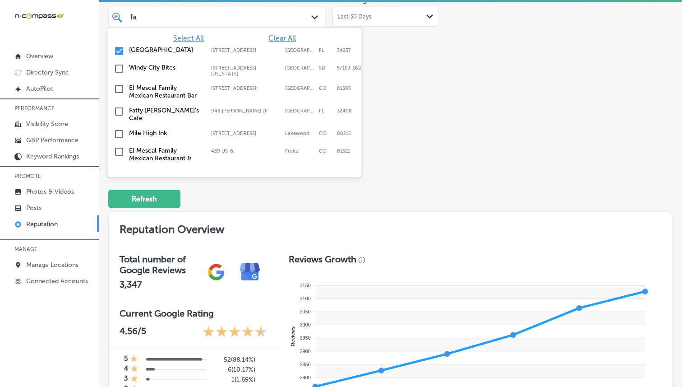
type input "f"
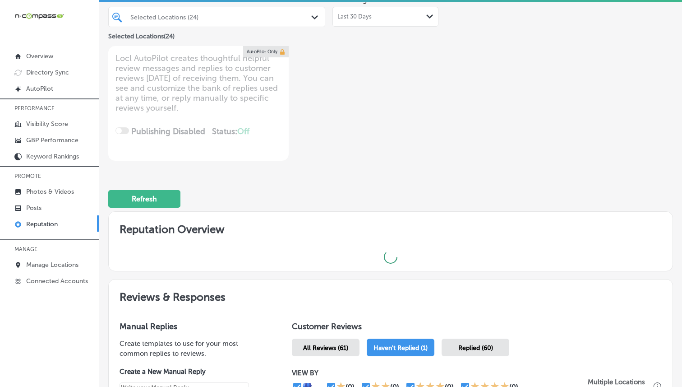
type textarea "x"
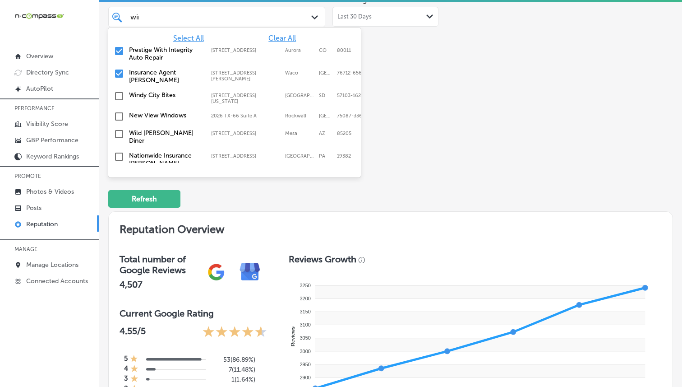
type input "wind"
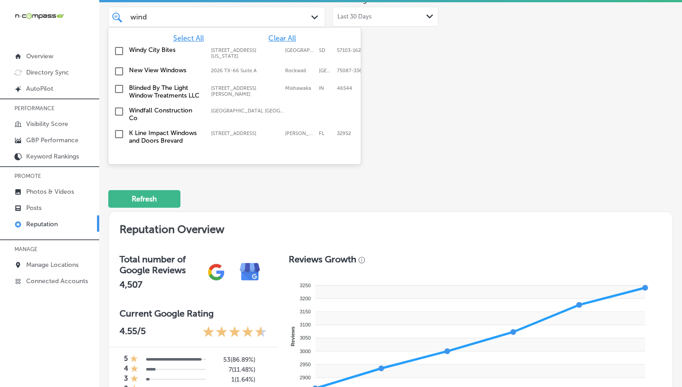
click at [143, 110] on label "Windfall Construction Co" at bounding box center [165, 113] width 73 height 15
type textarea "x"
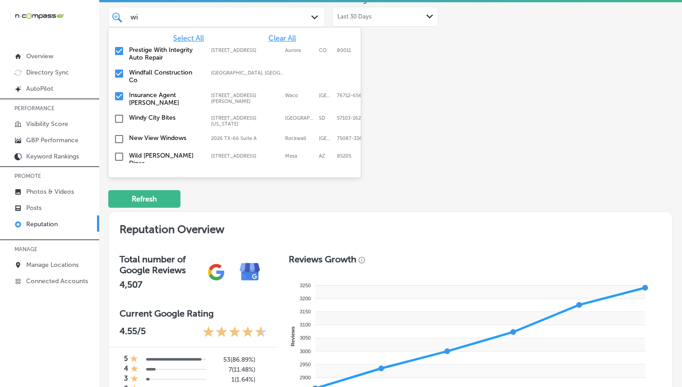
type input "w"
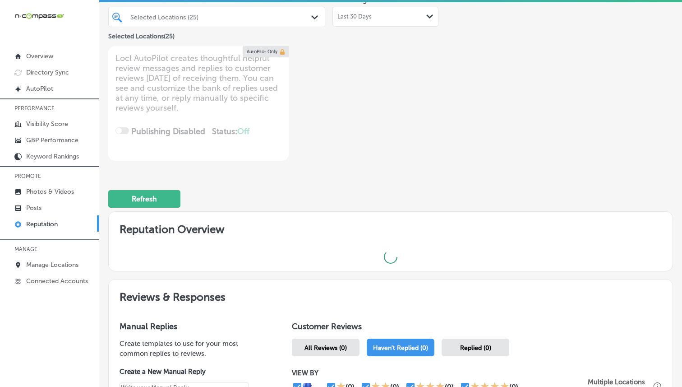
type textarea "x"
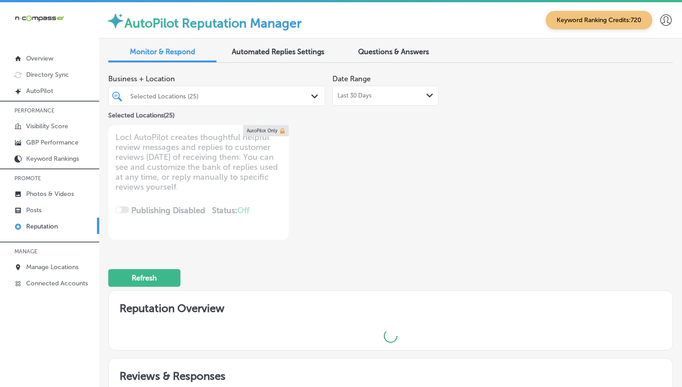
type textarea "x"
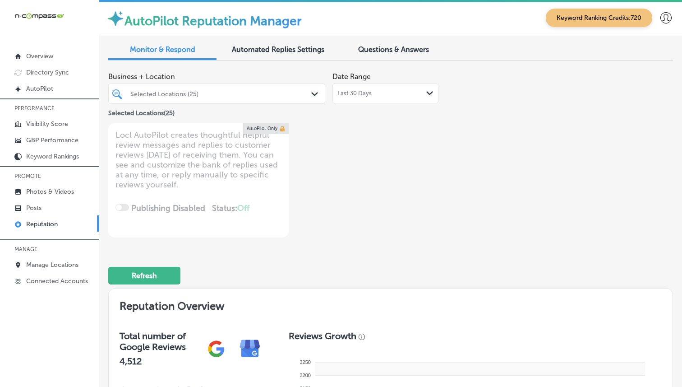
scroll to position [77, 0]
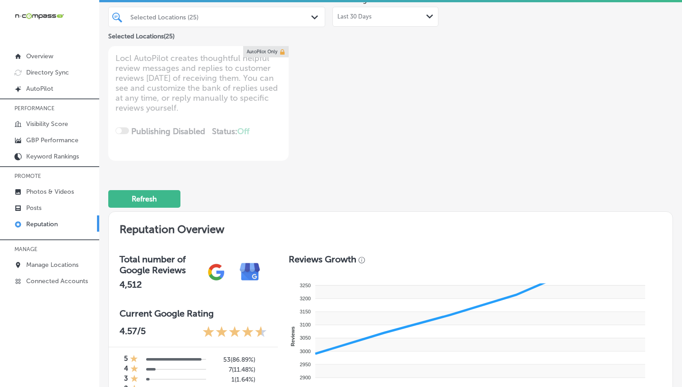
click at [229, 23] on div "Selected Locations (25)" at bounding box center [217, 17] width 182 height 14
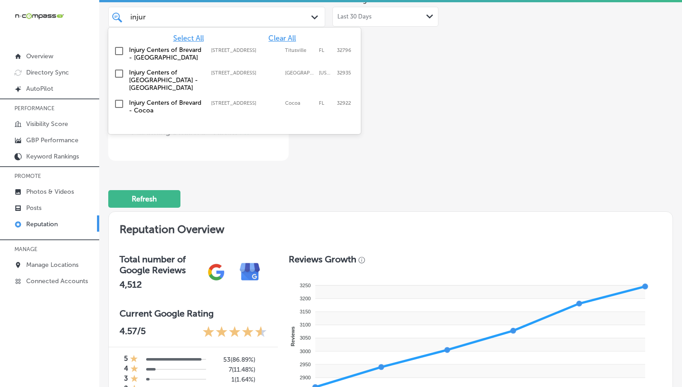
type input "injury"
click at [182, 99] on label "Injury Centers of Brevard - Cocoa" at bounding box center [165, 106] width 73 height 15
type textarea "x"
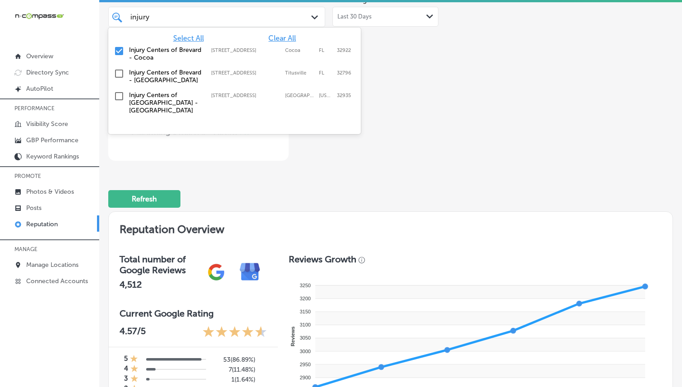
type input "injury"
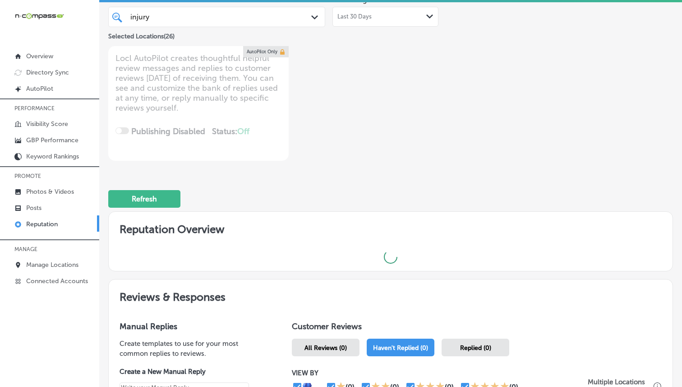
type textarea "x"
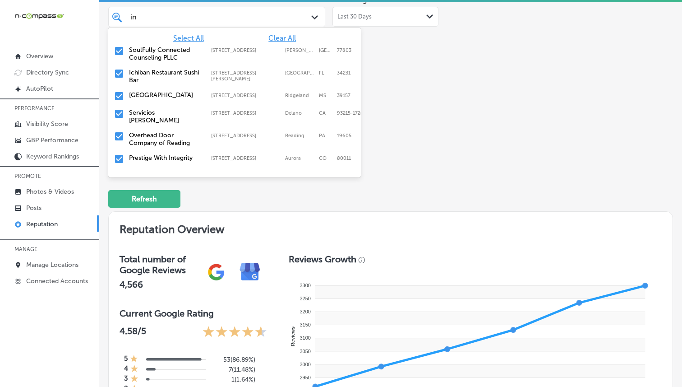
type input "i"
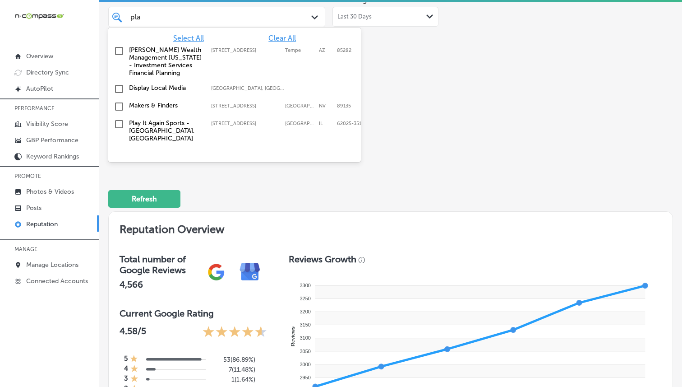
type input "play"
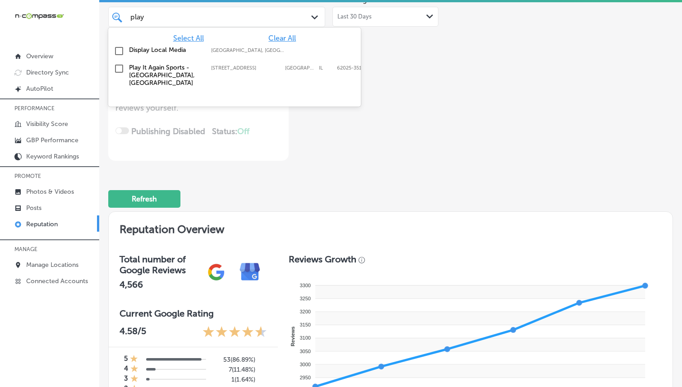
click at [181, 76] on label "Play It Again Sports - [GEOGRAPHIC_DATA], [GEOGRAPHIC_DATA]" at bounding box center [165, 75] width 73 height 23
type textarea "x"
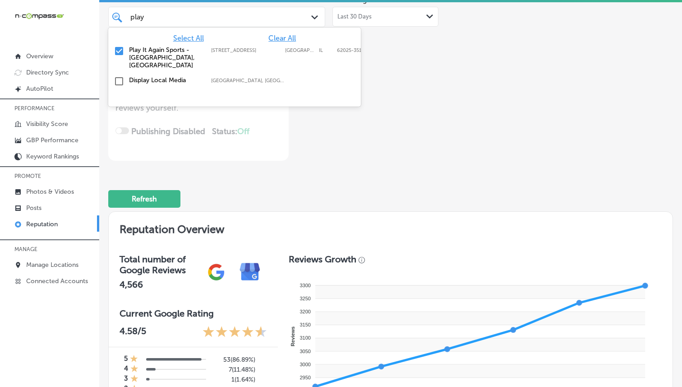
type input "play"
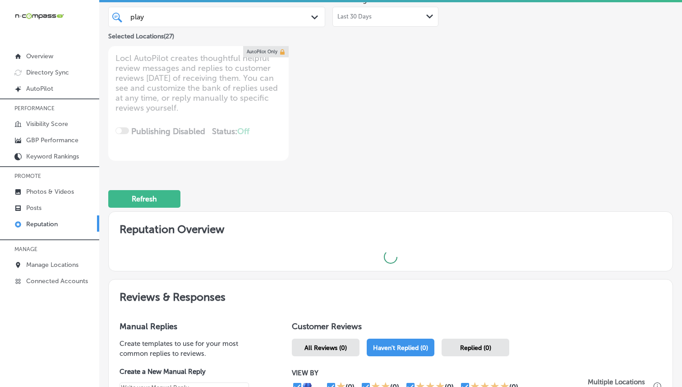
type textarea "x"
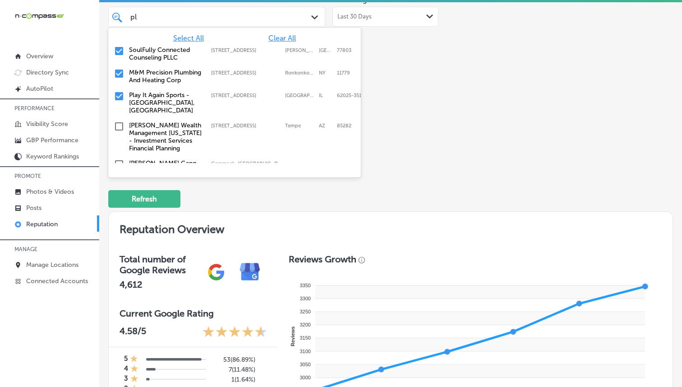
type input "p"
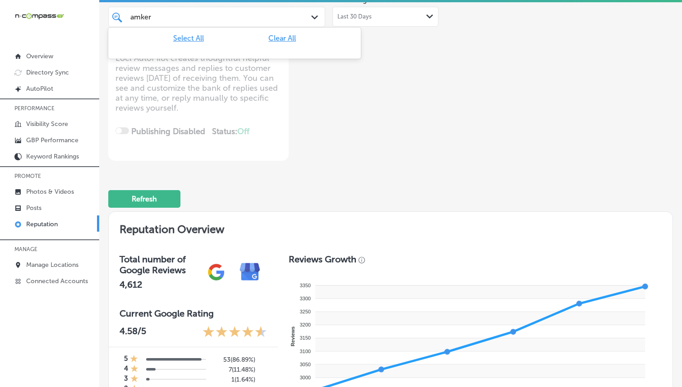
click at [221, 18] on div "amker amker" at bounding box center [207, 17] width 157 height 12
type input "amk"
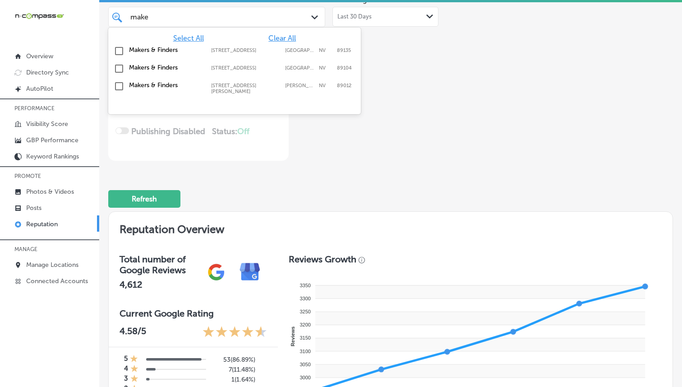
type input "maker"
click at [205, 51] on div "Makers & Finders 2120 Festival Plaza Drive Unit 140, Las Vegas, NV, 89135 2120 …" at bounding box center [220, 50] width 183 height 8
click at [221, 18] on div "maker maker" at bounding box center [207, 17] width 157 height 12
type textarea "x"
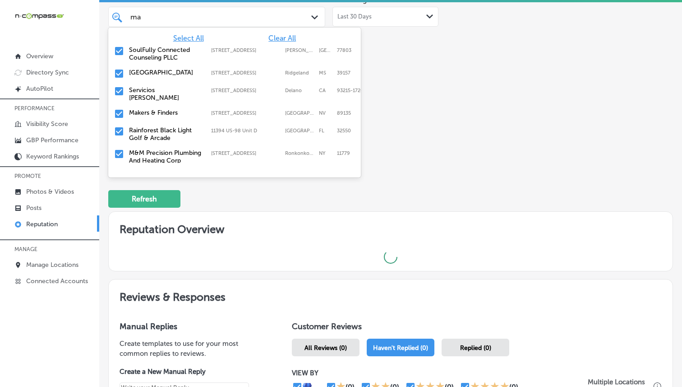
type input "m"
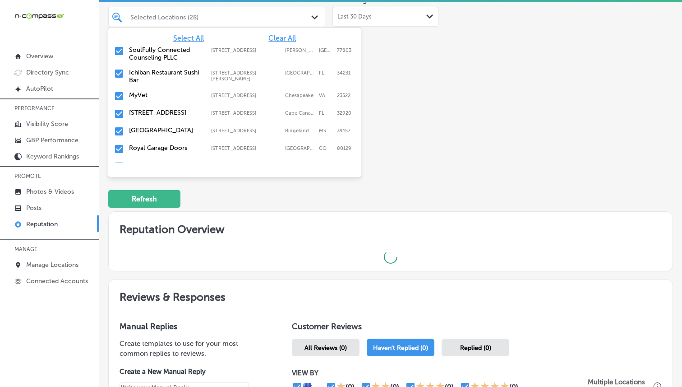
type textarea "x"
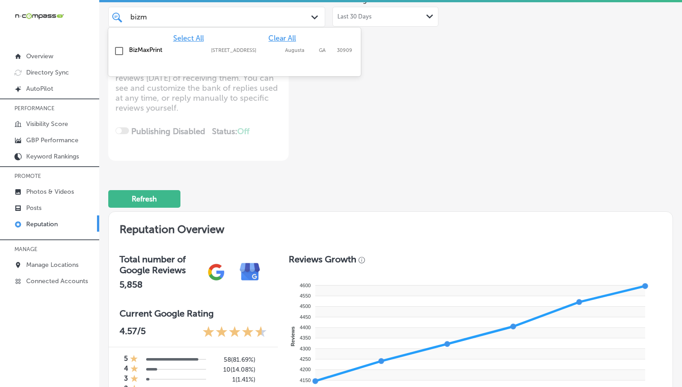
type input "bizma"
click at [194, 53] on label "BizMaxPrint" at bounding box center [165, 50] width 73 height 8
type textarea "x"
type input "bizma"
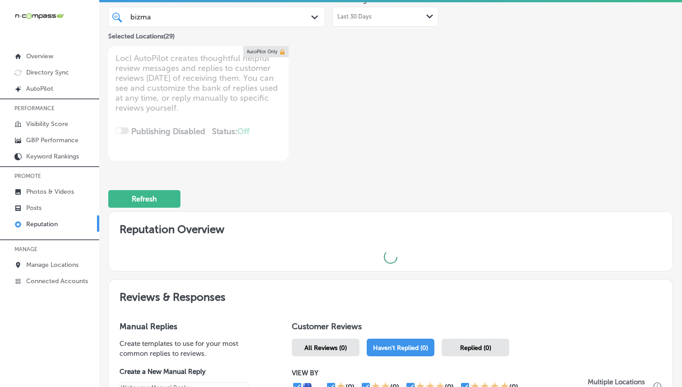
type textarea "x"
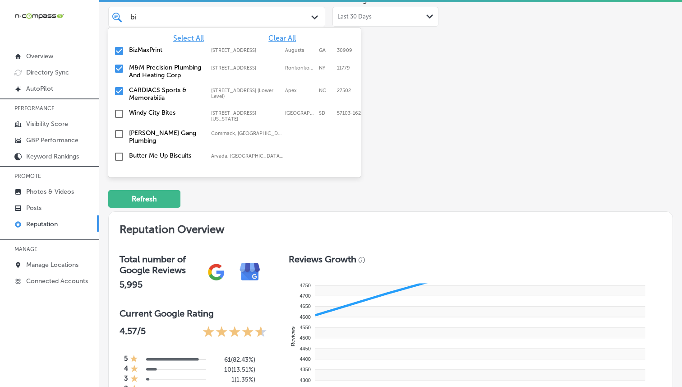
type input "b"
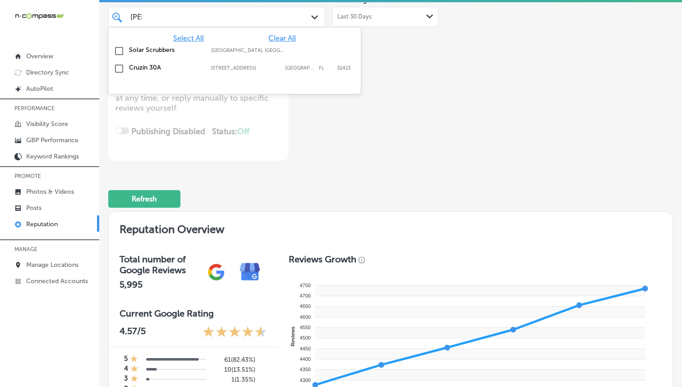
type input "cruzi"
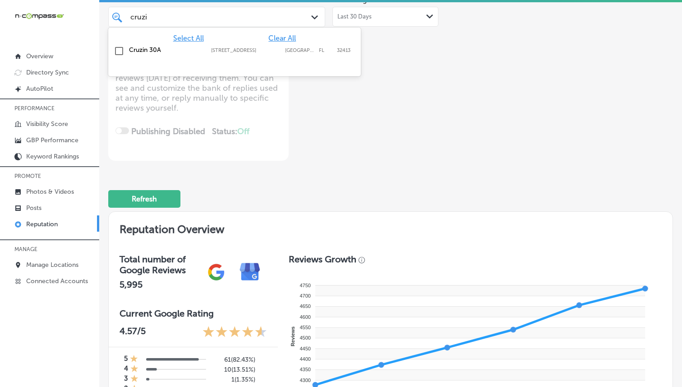
click at [212, 44] on div "Cruzin 30A 15600 Starfish St Suite 155, Panama City Beach, FL, 32413 15600 Star…" at bounding box center [234, 51] width 245 height 14
type textarea "x"
type input "c"
type input "JL"
click at [199, 64] on div "JL Entertainment Designs 643 Swedesford Road, Malvern, PA, 19355 643 Swedesford…" at bounding box center [234, 53] width 253 height 23
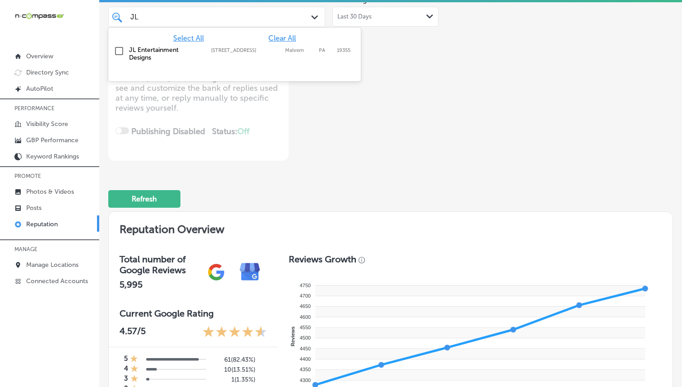
type textarea "x"
type input "JL"
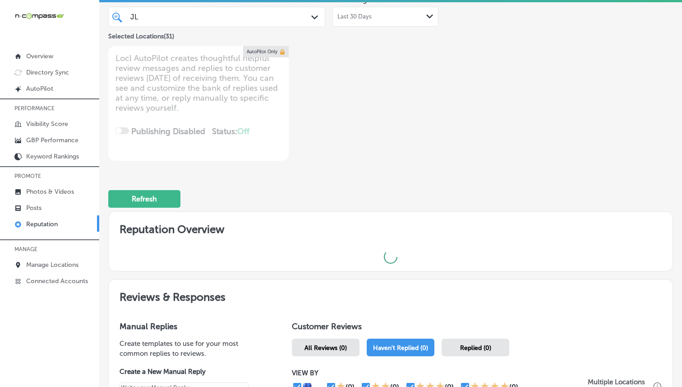
type textarea "x"
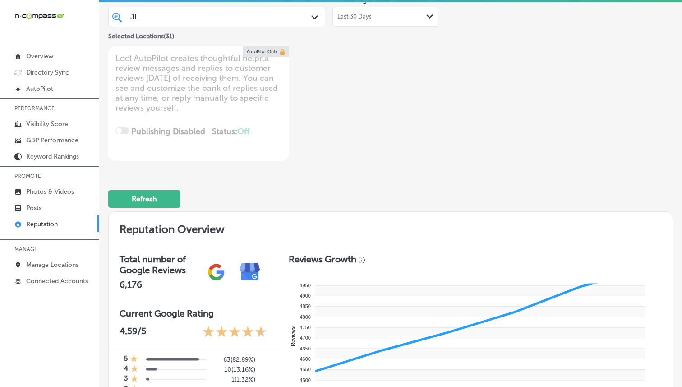
type input "J"
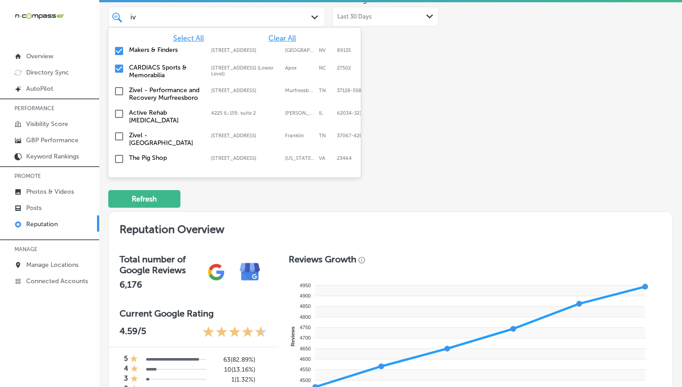
type input "ivy"
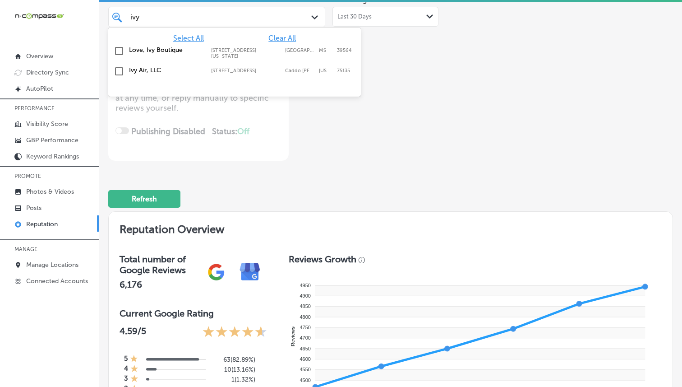
click at [231, 66] on div "Ivy Air, LLC 2838 Farm to Market Road, Caddo Mills, Texas, 75135 2838 Farm to M…" at bounding box center [220, 70] width 183 height 8
type textarea "x"
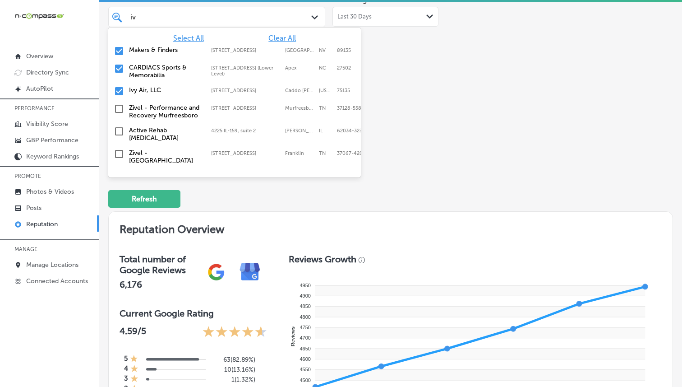
type input "i"
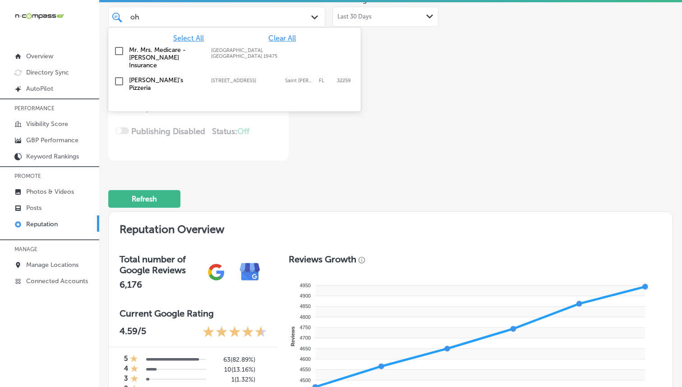
type input "ohl"
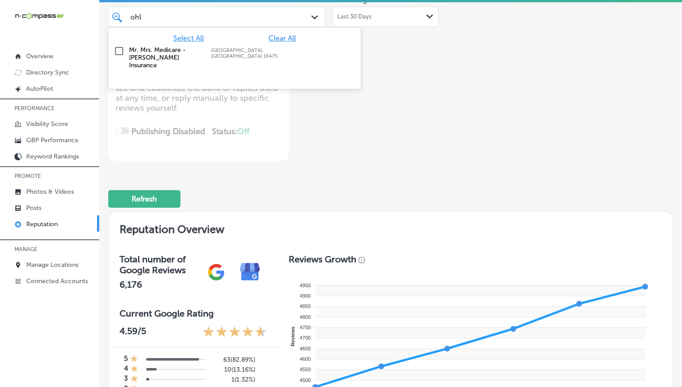
click at [196, 59] on label "Mr. Mrs. Medicare - [PERSON_NAME] Insurance" at bounding box center [165, 57] width 73 height 23
type textarea "x"
type input "ohl"
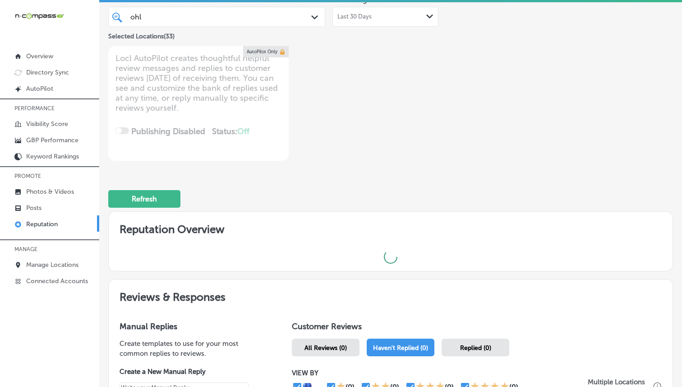
click at [323, 136] on div "Business + Location option Spring City, PA 19475, selected. 0 results available…" at bounding box center [277, 76] width 339 height 170
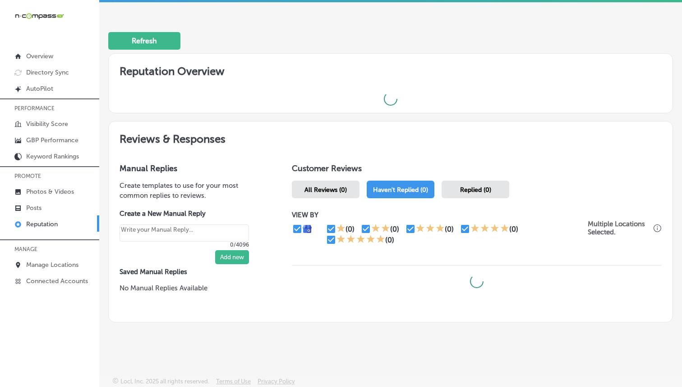
type textarea "x"
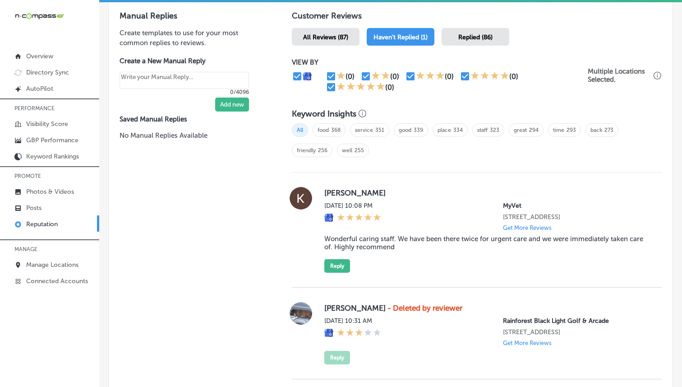
scroll to position [483, 0]
